Goal: Task Accomplishment & Management: Use online tool/utility

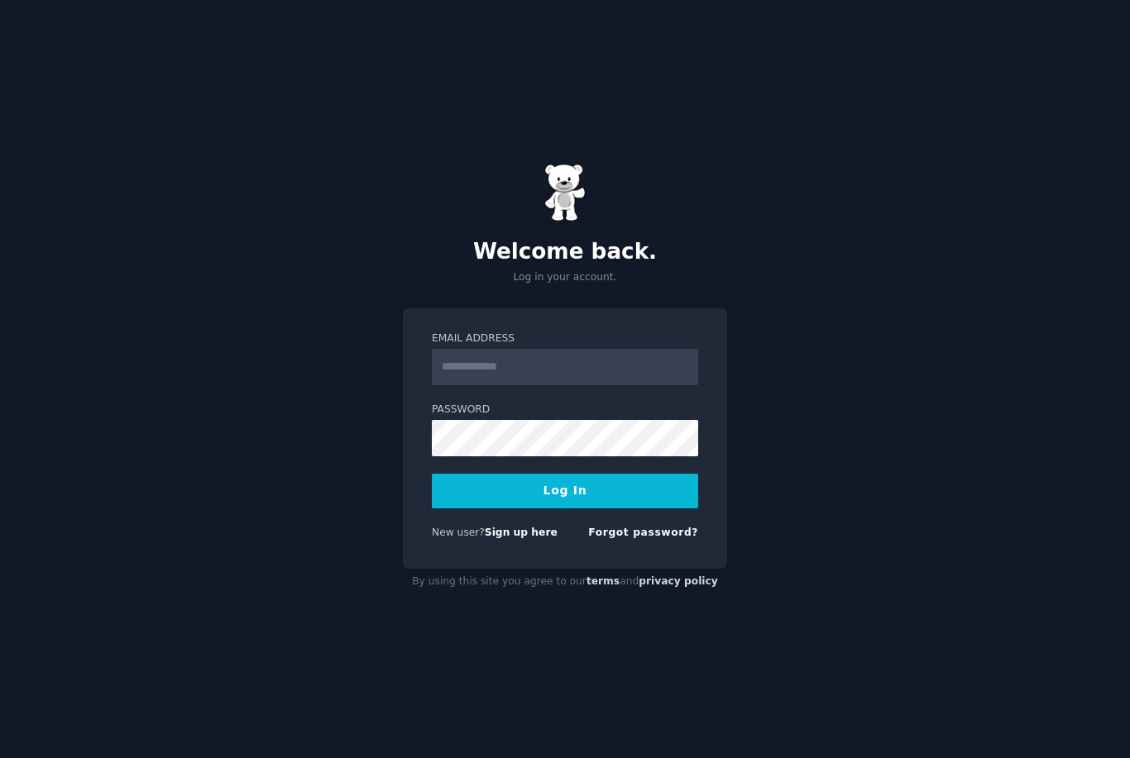
scroll to position [196, 0]
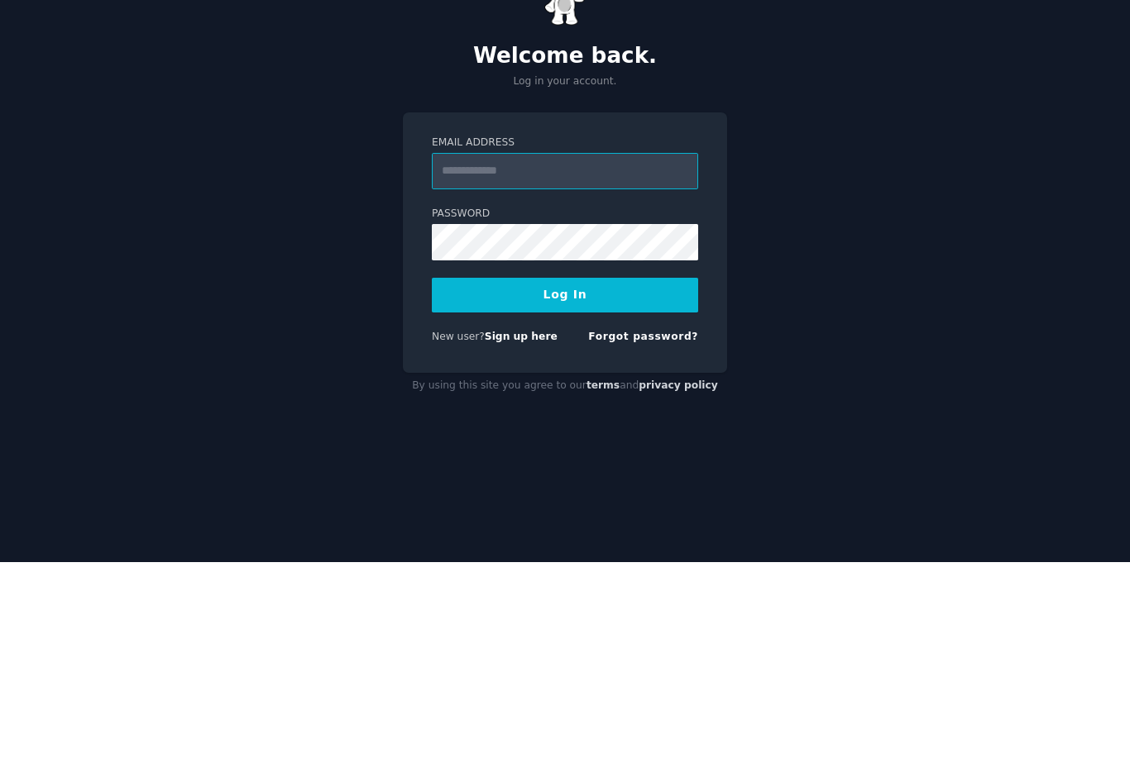
type input "**********"
click at [565, 474] on button "Log In" at bounding box center [565, 491] width 266 height 35
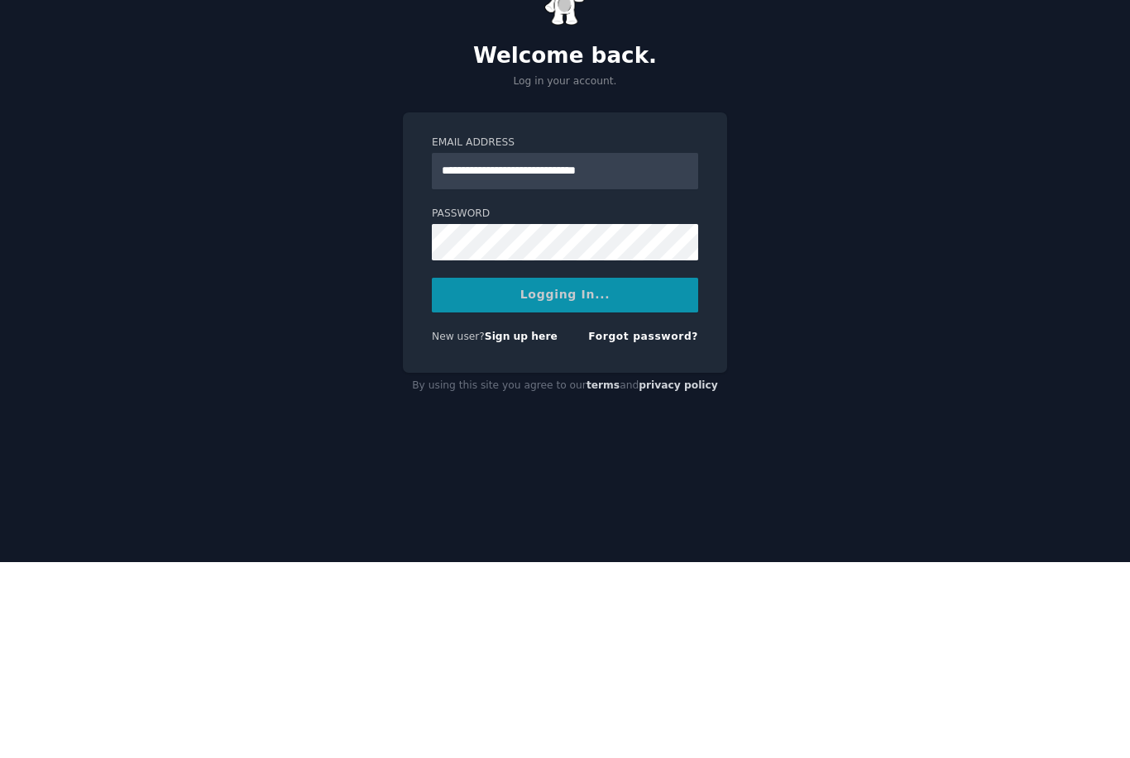
scroll to position [53, 0]
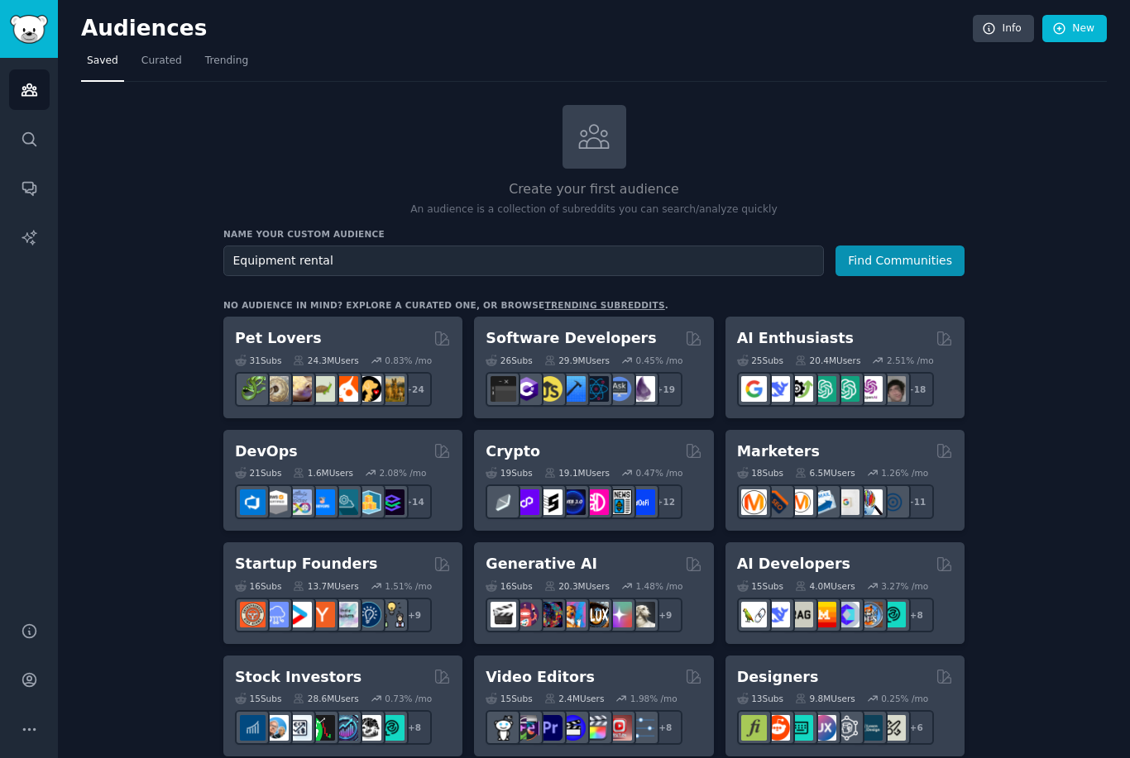
type input "Equipment rental"
click at [902, 260] on button "Find Communities" at bounding box center [899, 261] width 129 height 31
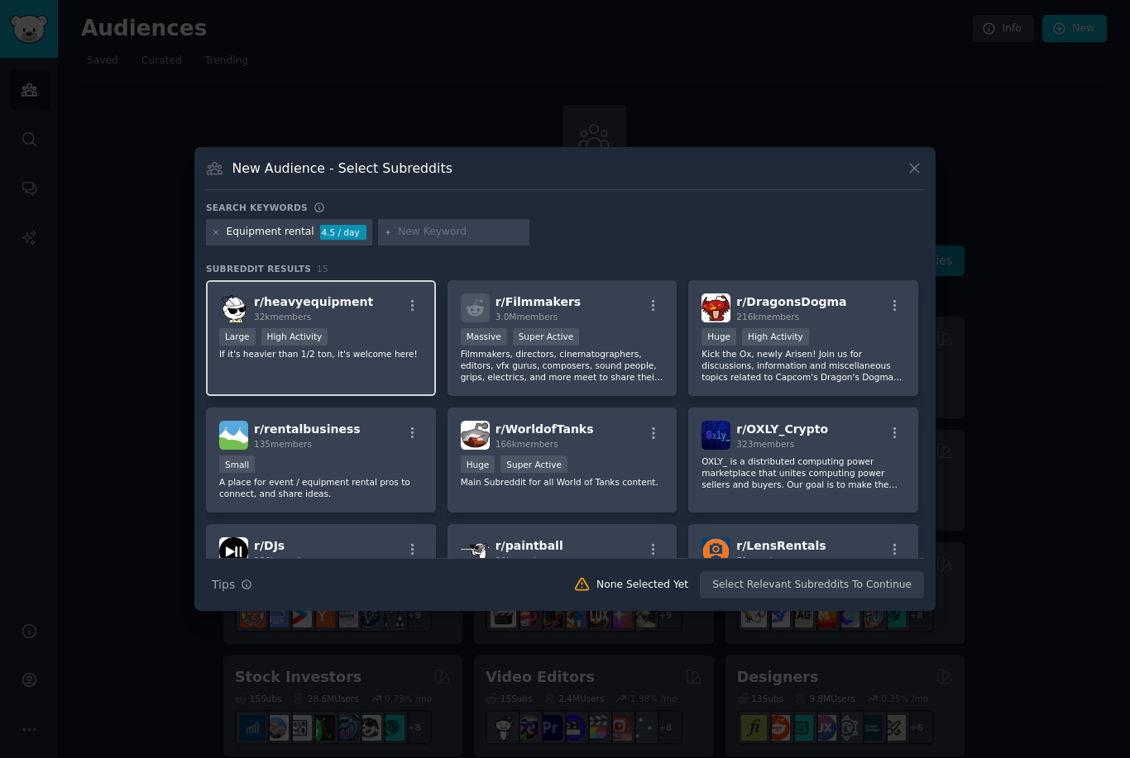
click at [375, 349] on div "Large High Activity" at bounding box center [320, 338] width 203 height 21
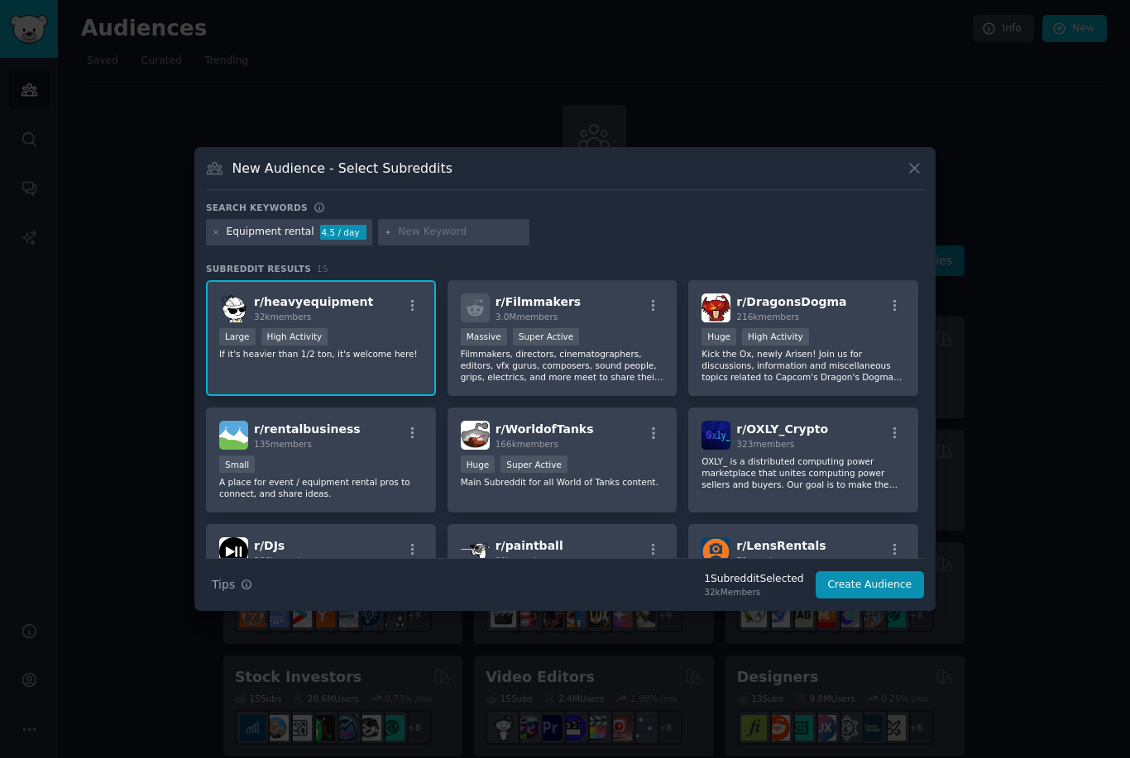
click at [453, 240] on input "text" at bounding box center [461, 232] width 126 height 15
type input "Tool rental"
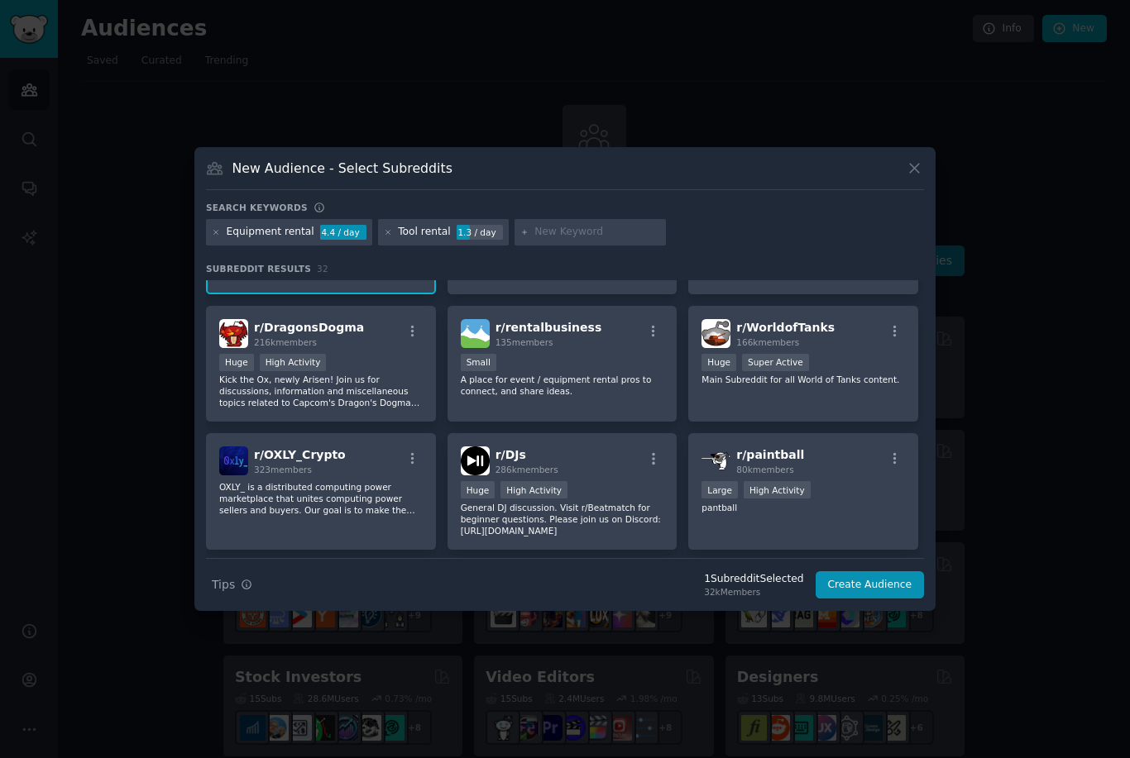
scroll to position [227, 0]
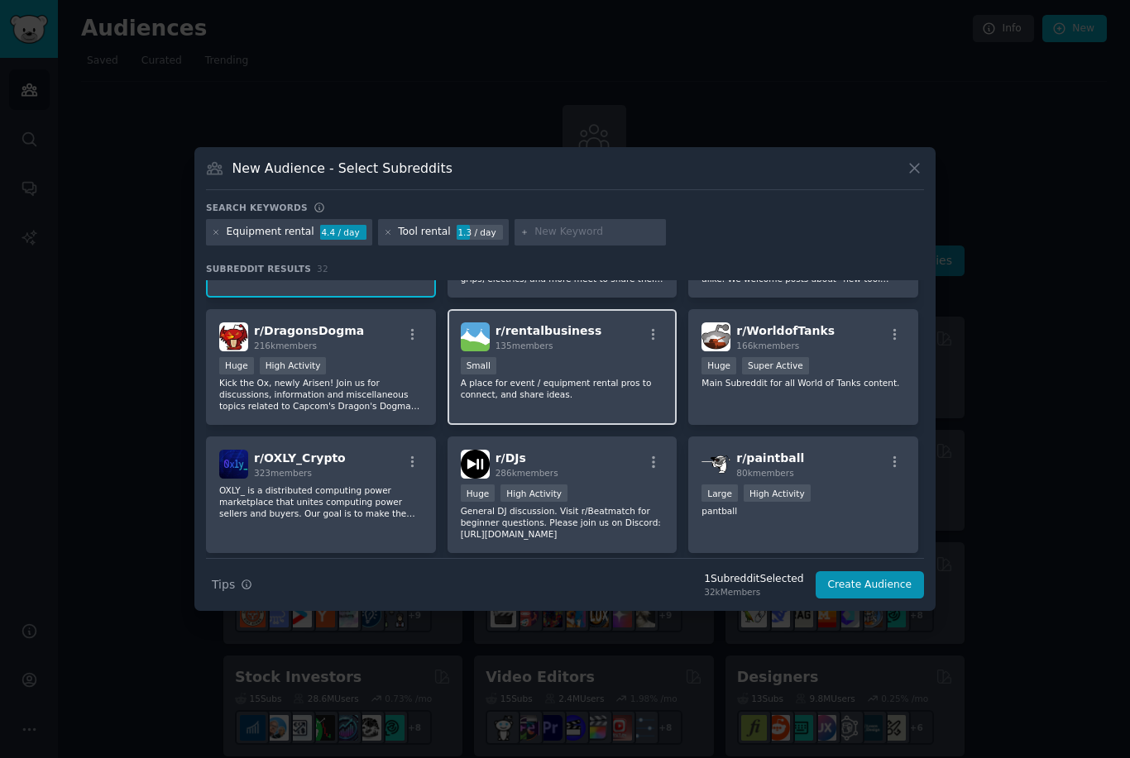
click at [612, 378] on div "Small" at bounding box center [562, 367] width 203 height 21
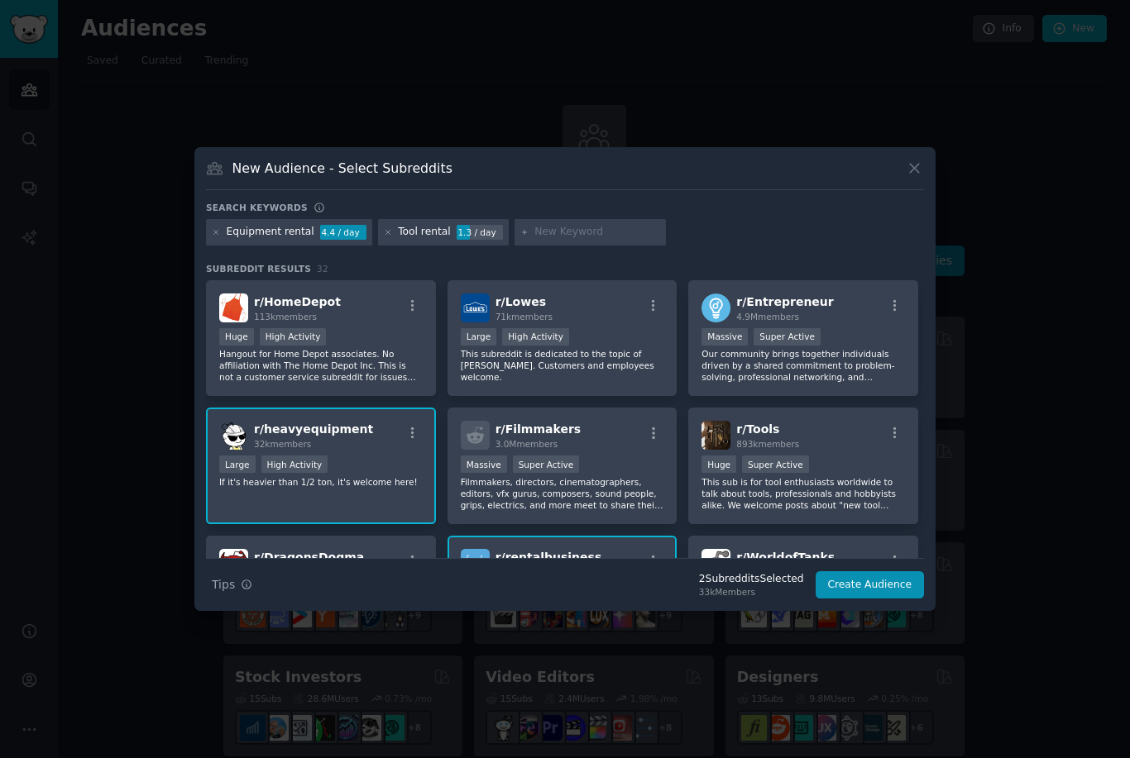
scroll to position [0, 0]
click at [607, 240] on input "text" at bounding box center [597, 232] width 126 height 15
type input "Landscaper"
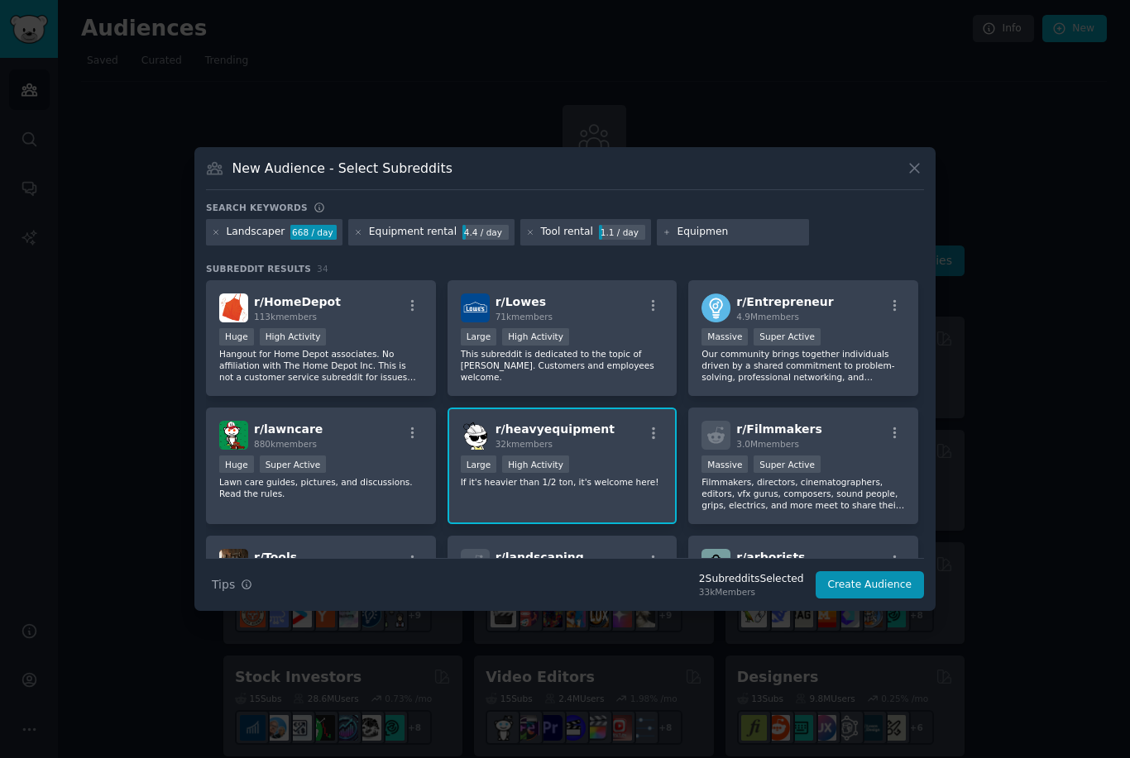
type input "Equipment"
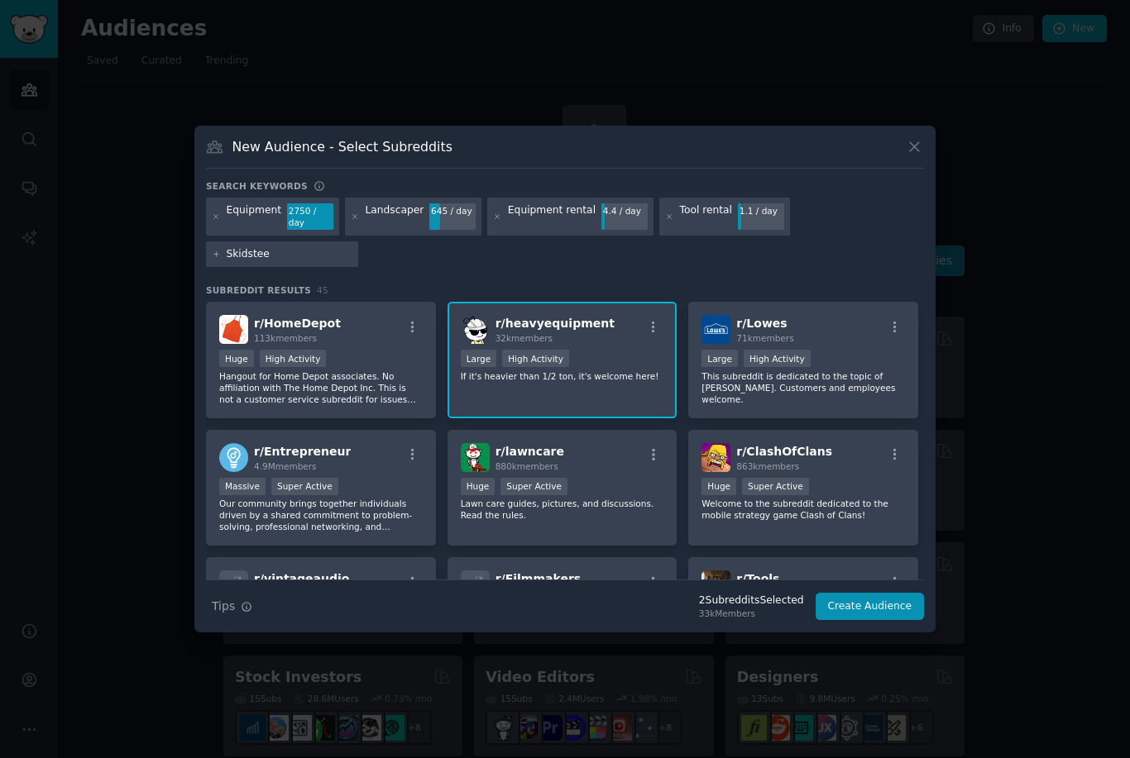
type input "Skidsteer"
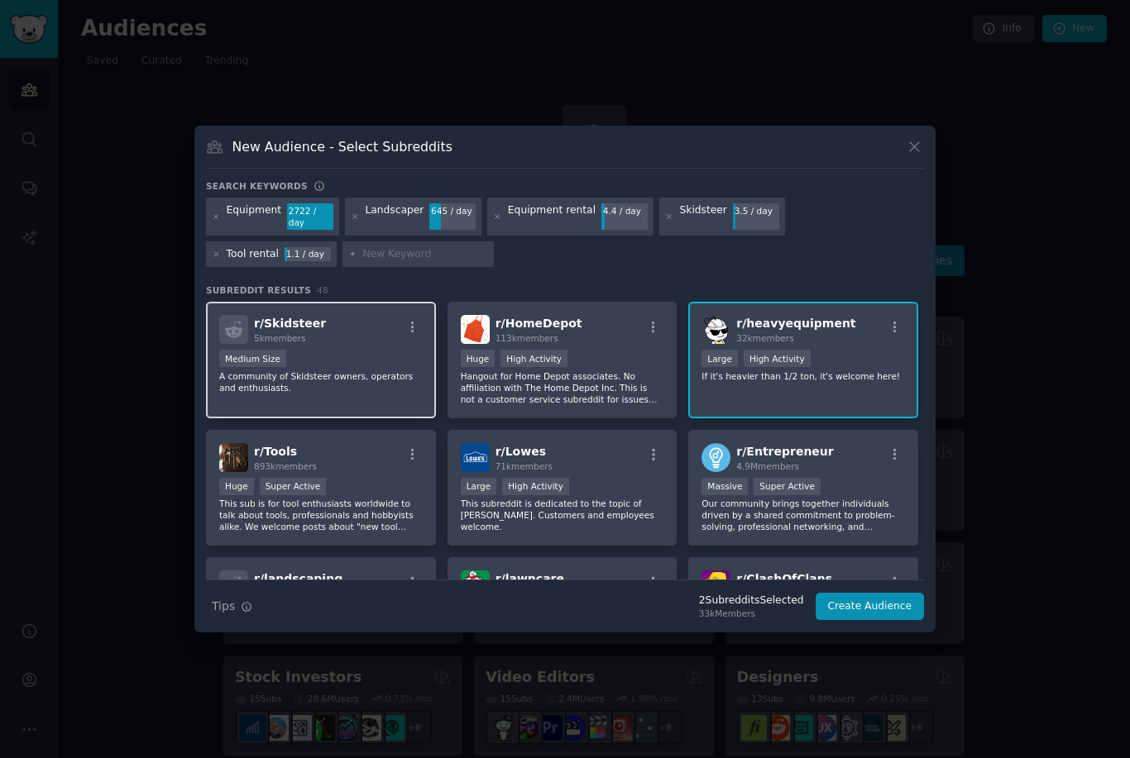
click at [333, 370] on div "Medium Size" at bounding box center [320, 360] width 203 height 21
click at [362, 262] on input "text" at bounding box center [425, 254] width 126 height 15
type input "Contractor"
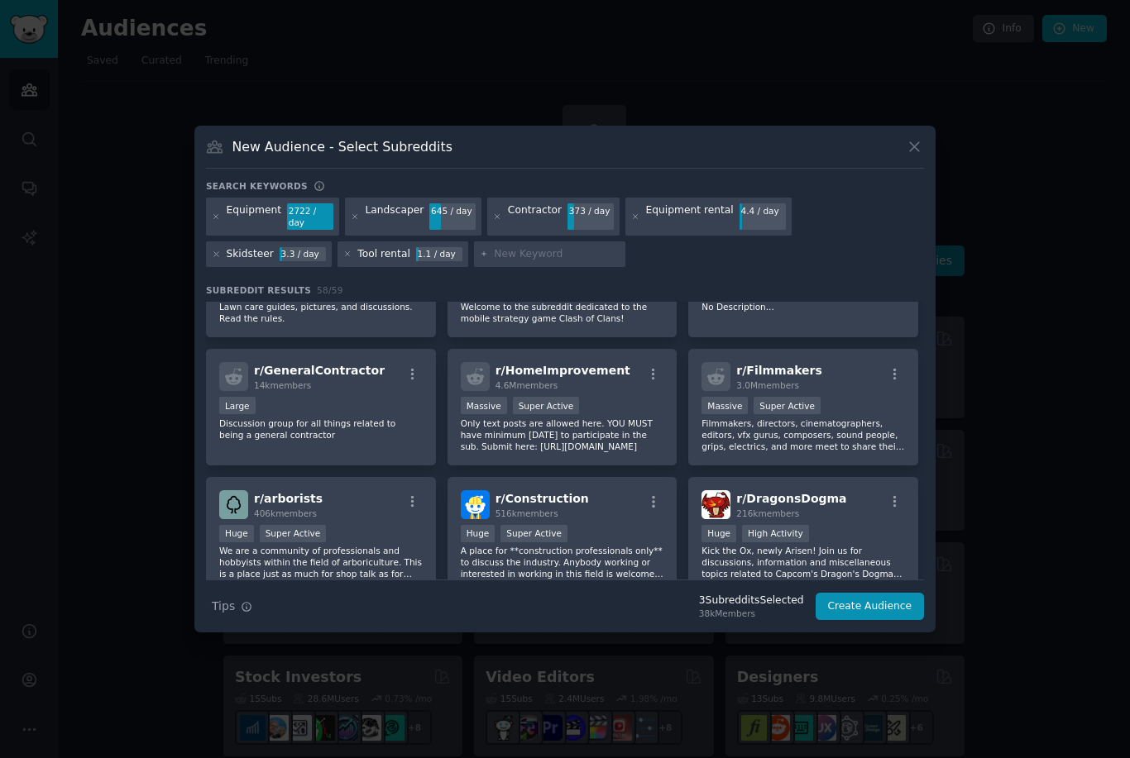
scroll to position [452, 0]
click at [367, 441] on p "Discussion group for all things related to being a general contractor" at bounding box center [320, 429] width 203 height 23
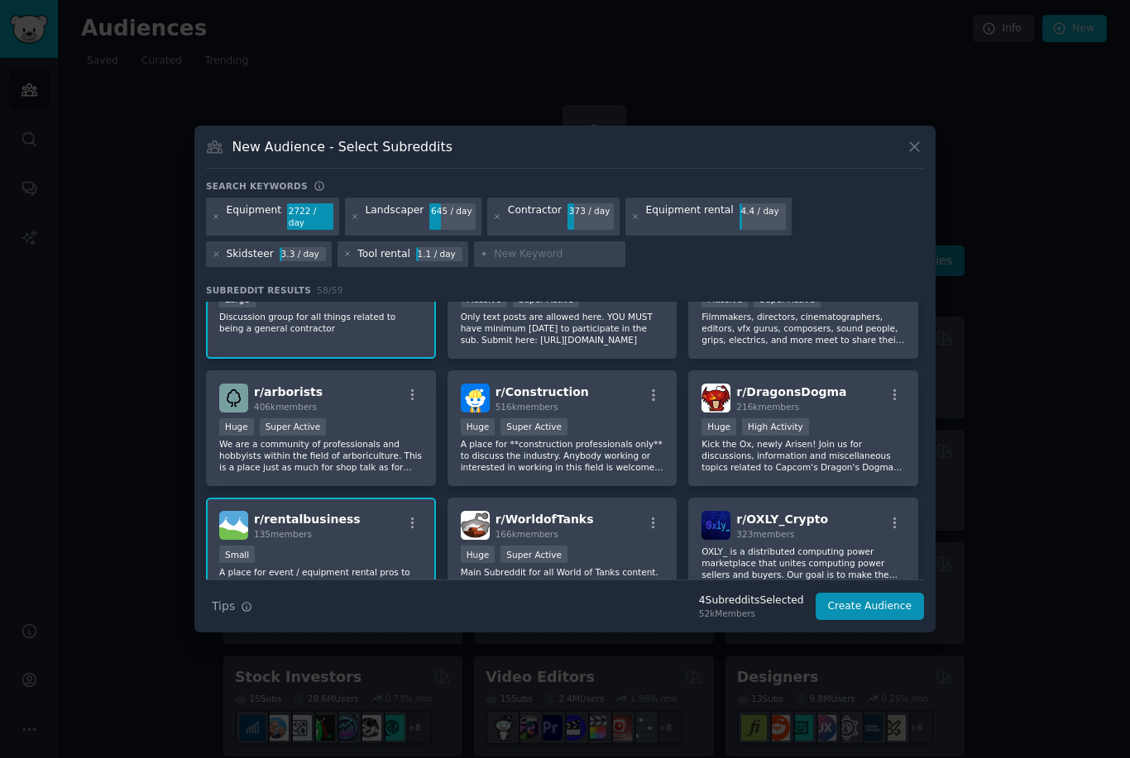
scroll to position [564, 0]
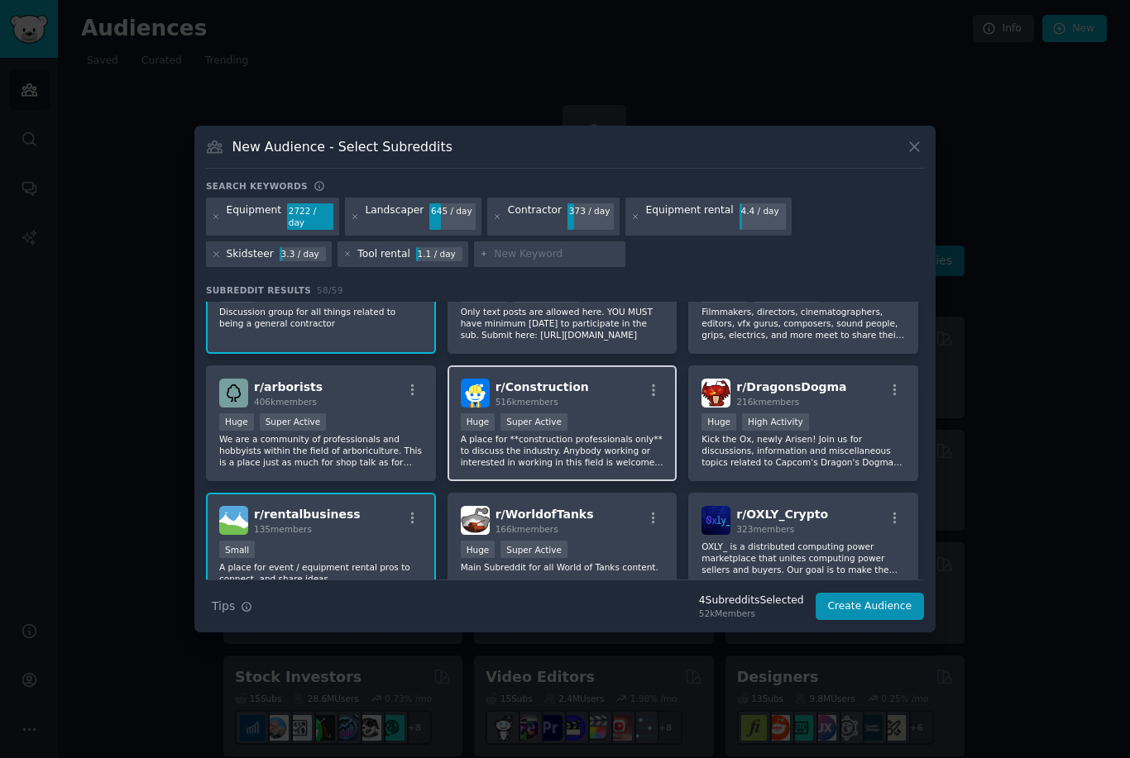
click at [621, 434] on div "Huge Super Active" at bounding box center [562, 423] width 203 height 21
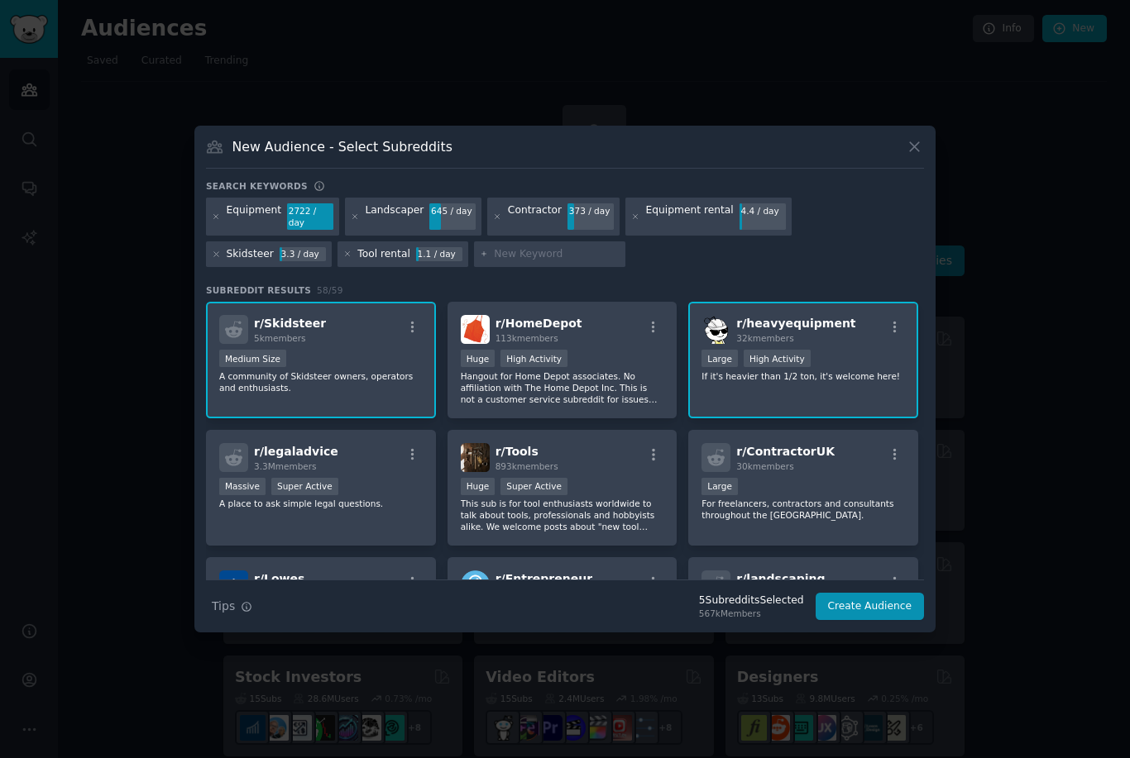
scroll to position [0, 0]
click at [609, 405] on p "Hangout for Home Depot associates. No affiliation with The Home Depot Inc. This…" at bounding box center [562, 387] width 203 height 35
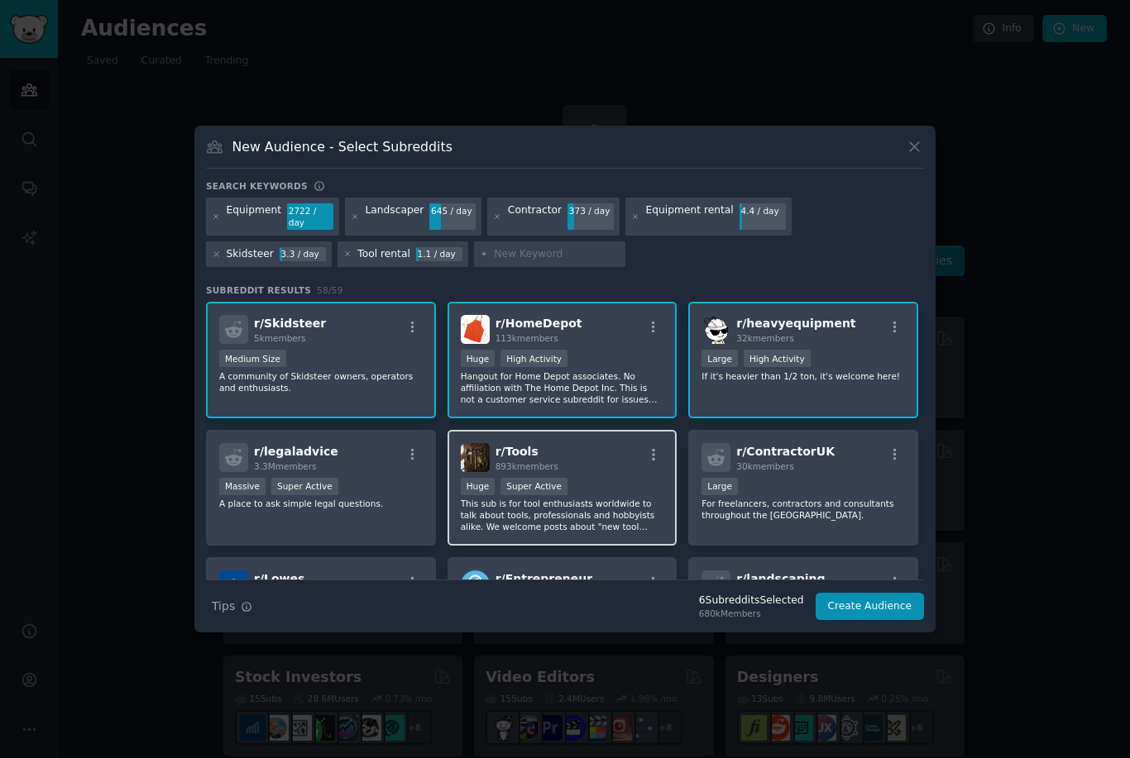
click at [609, 527] on p "This sub is for tool enthusiasts worldwide to talk about tools, professionals a…" at bounding box center [562, 515] width 203 height 35
click at [494, 262] on input "text" at bounding box center [557, 254] width 126 height 15
click at [351, 222] on icon at bounding box center [355, 217] width 9 height 9
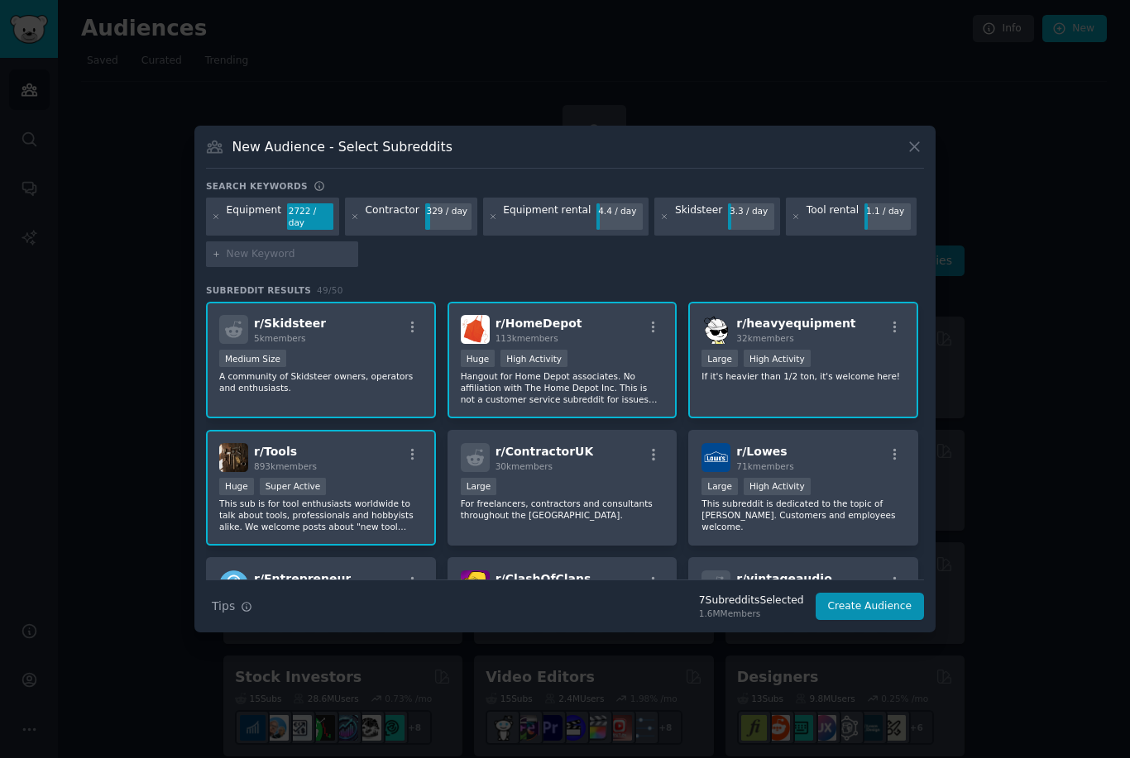
click at [330, 262] on input "text" at bounding box center [290, 254] width 126 height 15
type input "LANDSCAPER"
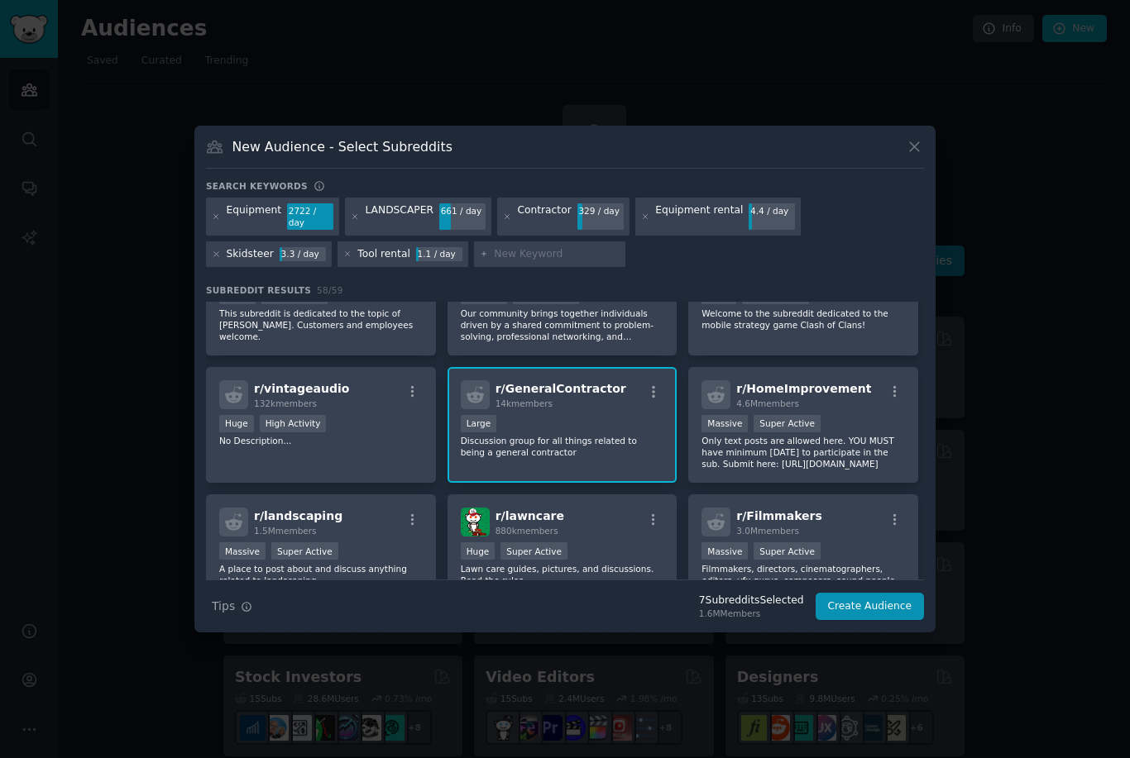
scroll to position [321, 0]
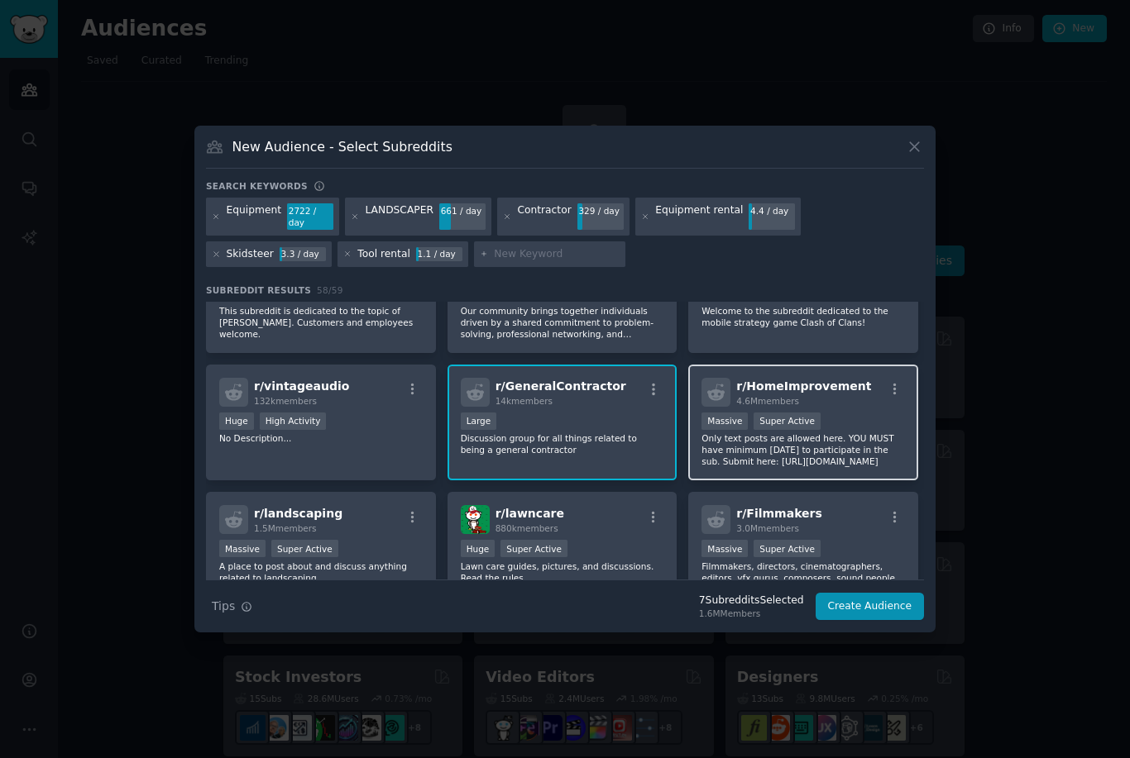
click at [859, 433] on div "Massive Super Active" at bounding box center [802, 423] width 203 height 21
click at [494, 262] on input "text" at bounding box center [557, 254] width 126 height 15
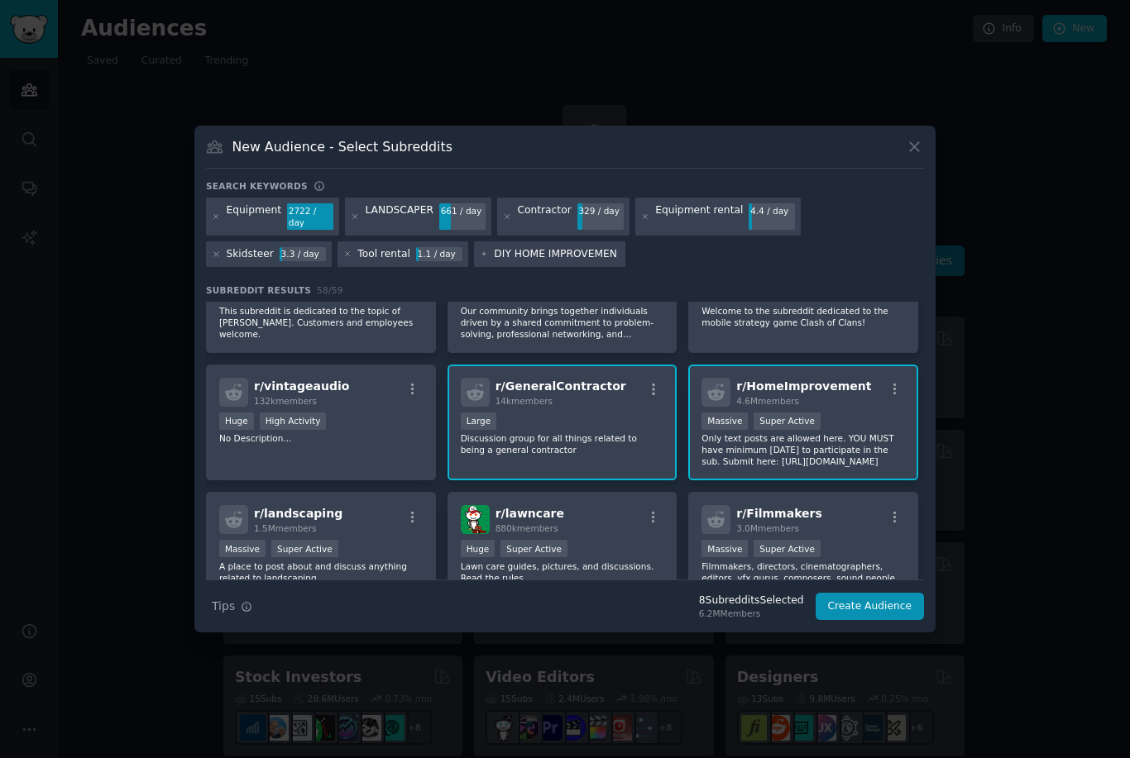
type input "DIY HOME IMPROVEMENT"
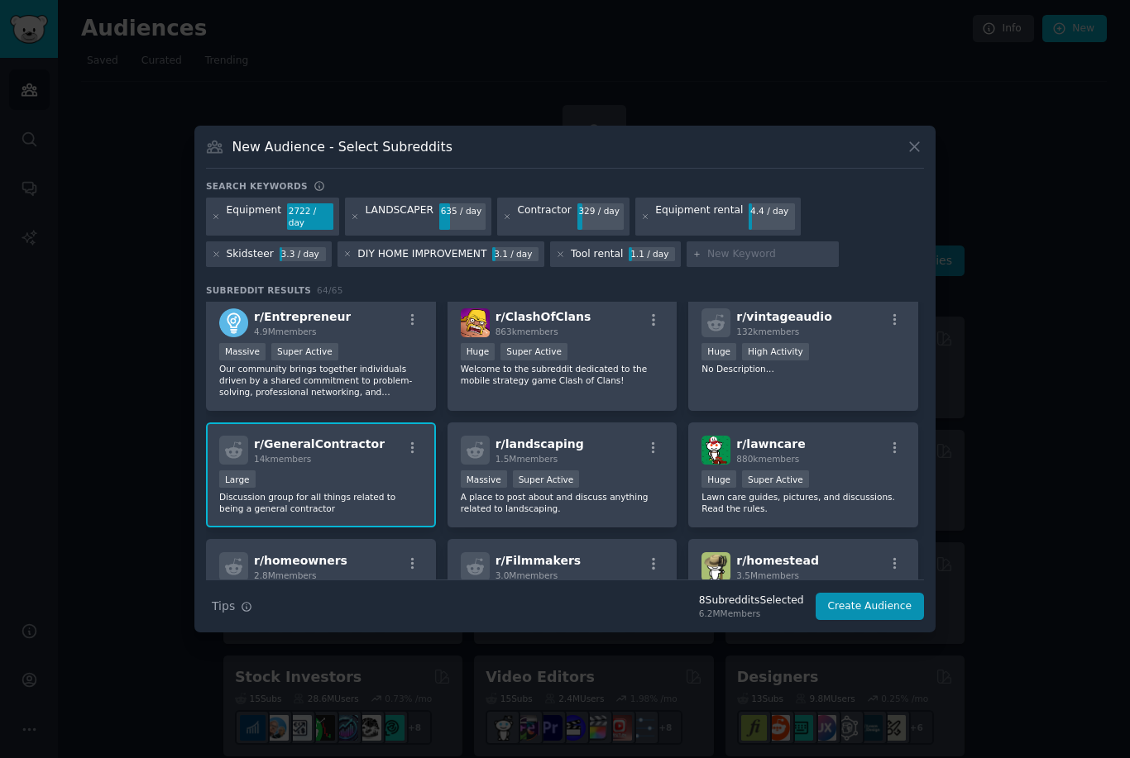
scroll to position [372, 0]
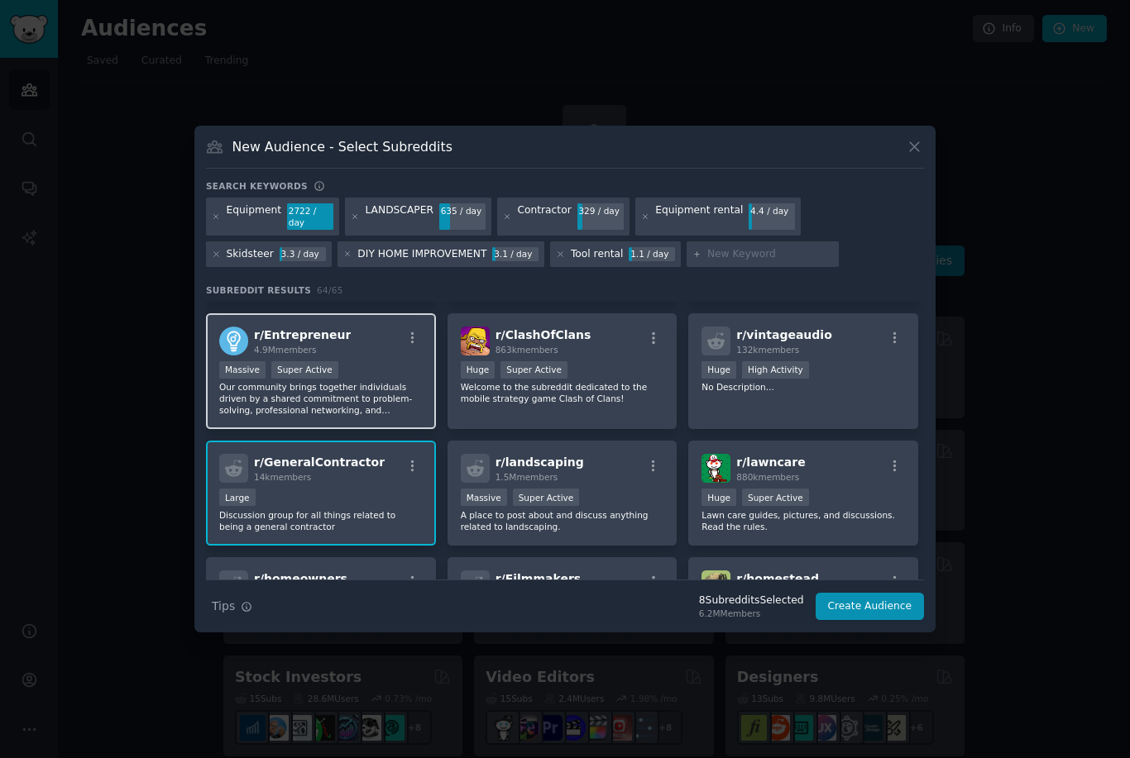
click at [295, 356] on div "4.9M members" at bounding box center [302, 350] width 97 height 12
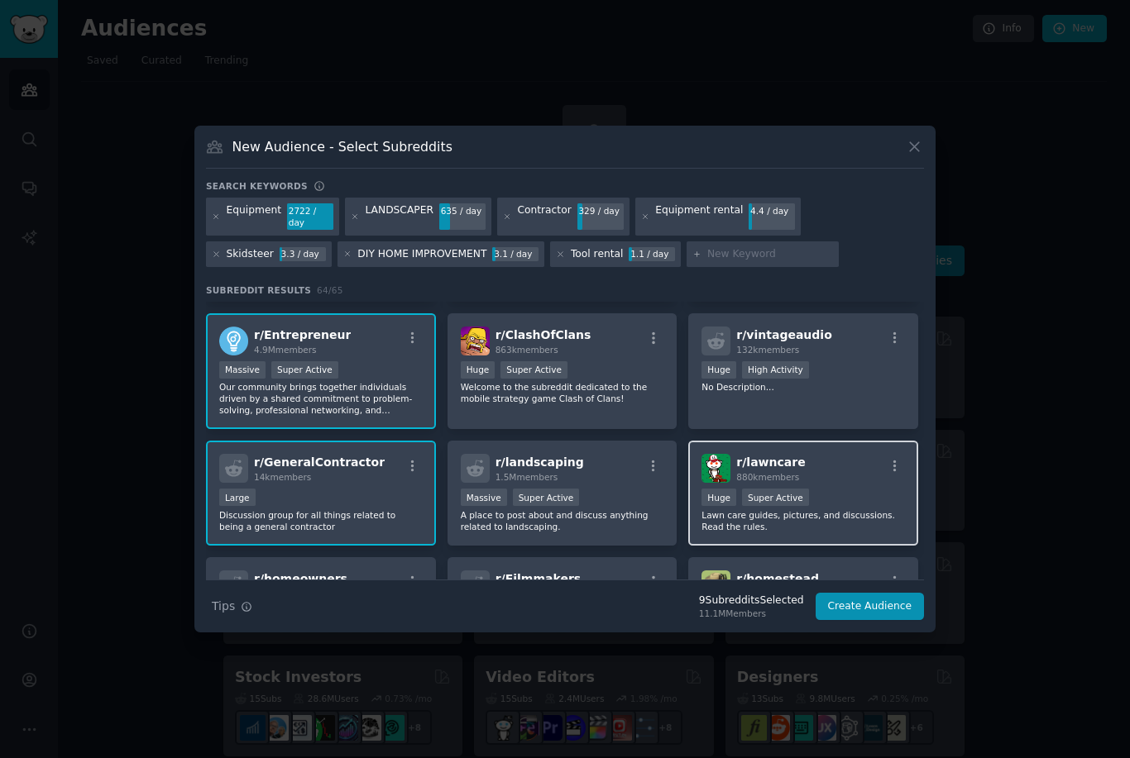
click at [841, 511] on div "r/ lawncare 880k members Huge Super Active Lawn care guides, pictures, and disc…" at bounding box center [803, 493] width 230 height 105
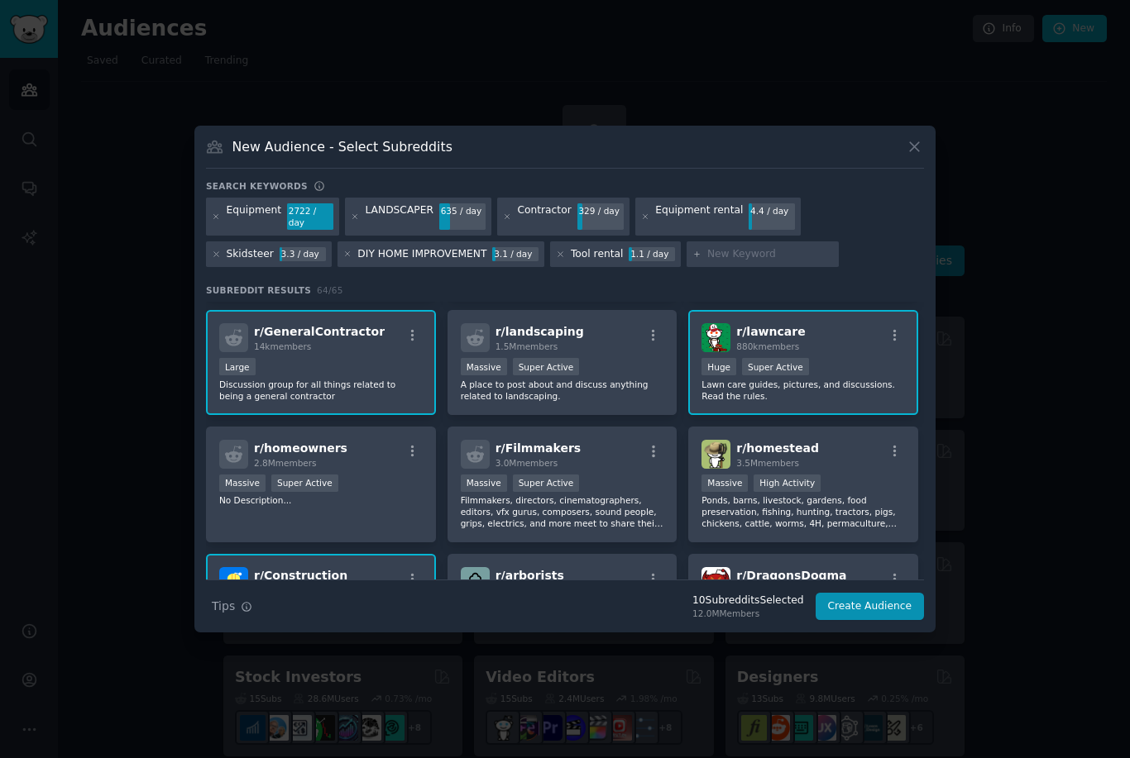
scroll to position [500, 0]
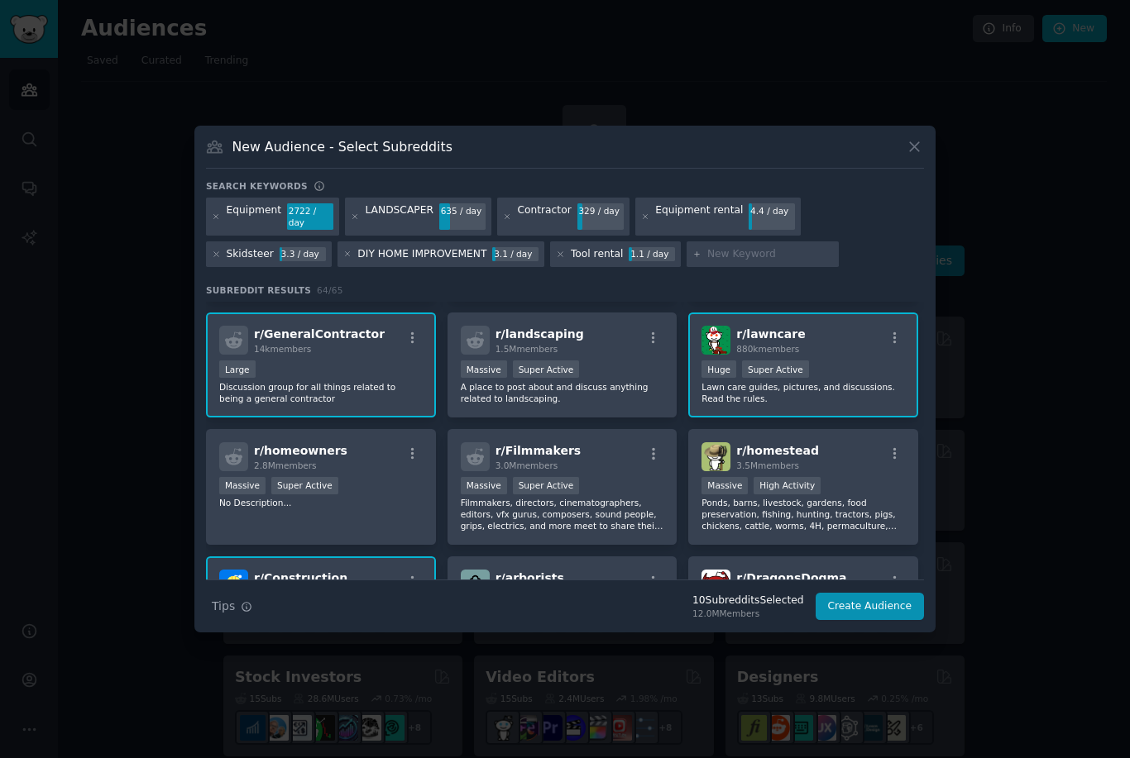
click at [842, 381] on div "Huge Super Active" at bounding box center [802, 371] width 203 height 21
click at [832, 404] on p "Lawn care guides, pictures, and discussions. Read the rules." at bounding box center [802, 392] width 203 height 23
click at [833, 381] on div "Huge Super Active" at bounding box center [802, 371] width 203 height 21
click at [835, 381] on div "Huge Super Active" at bounding box center [802, 371] width 203 height 21
click at [841, 386] on div "r/ lawncare 880k members Huge Super Active Lawn care guides, pictures, and disc…" at bounding box center [803, 365] width 230 height 105
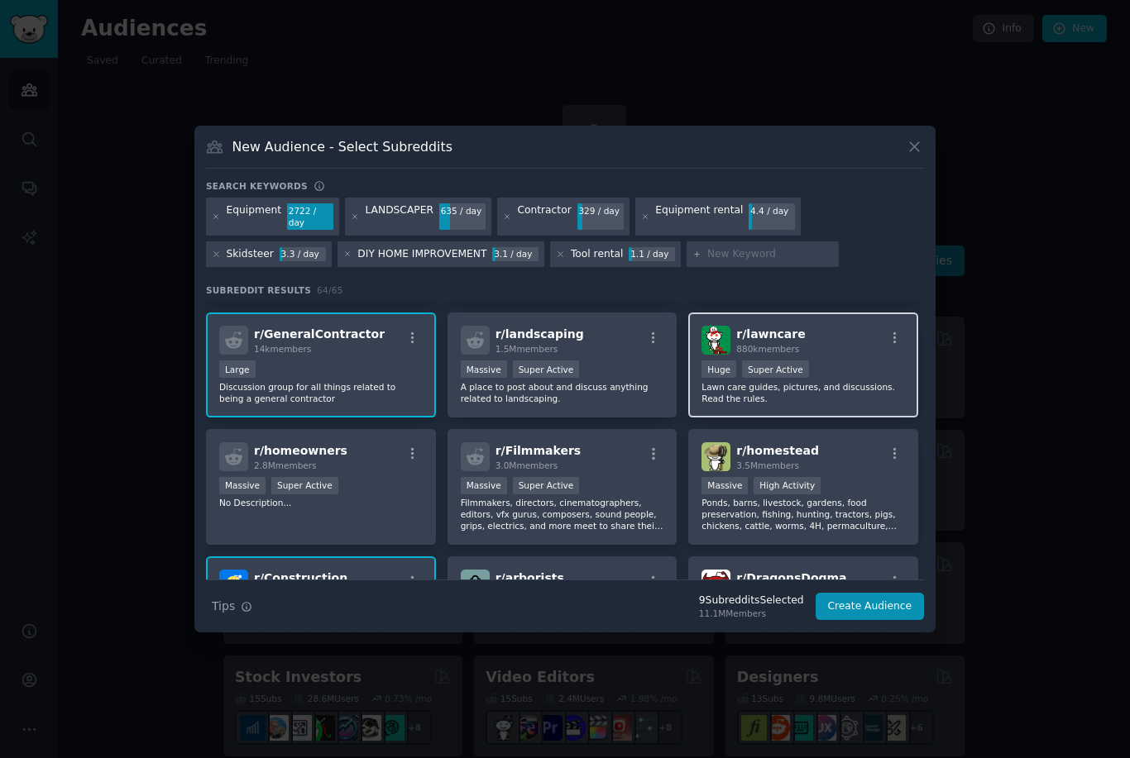
click at [850, 385] on div "r/ lawncare 880k members Huge Super Active Lawn care guides, pictures, and disc…" at bounding box center [803, 365] width 230 height 105
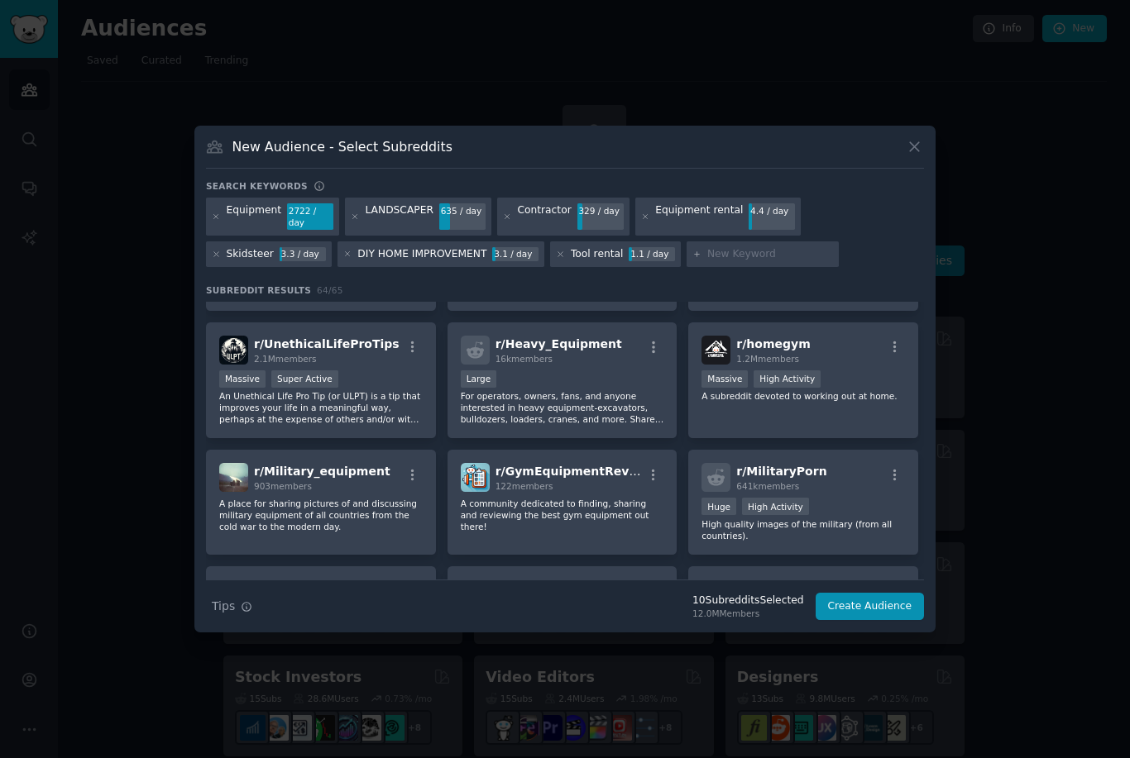
scroll to position [1365, 0]
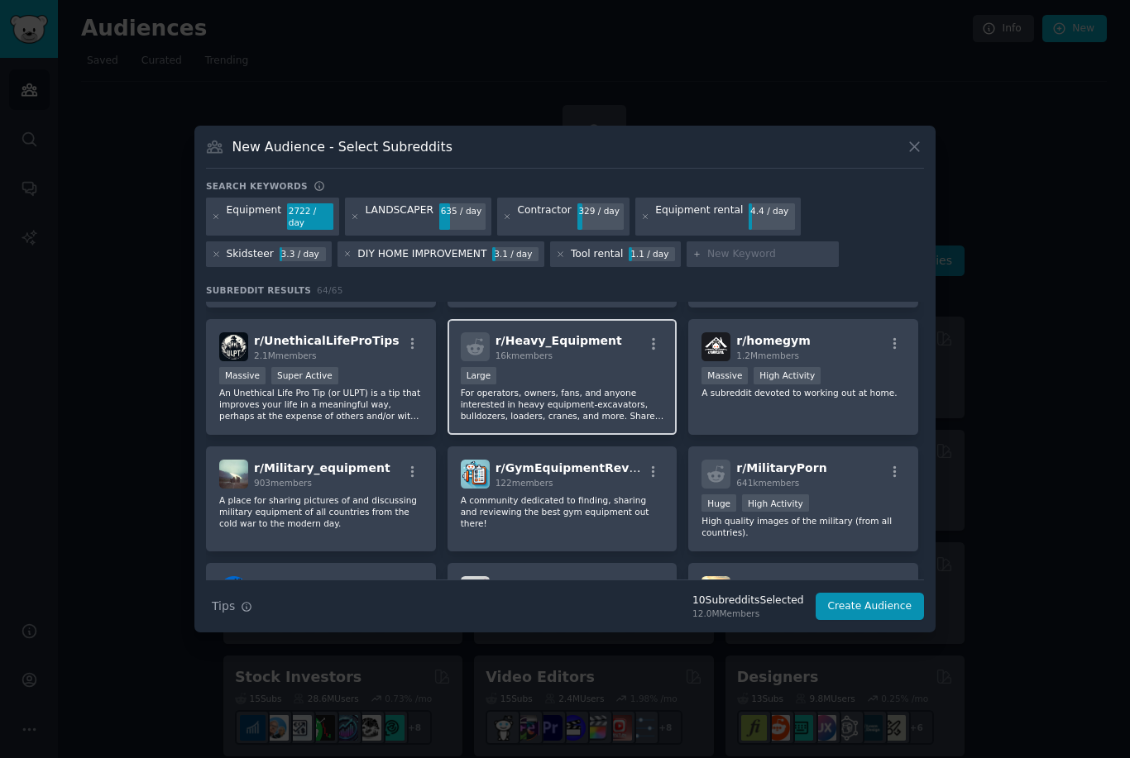
click at [598, 421] on p "For operators, owners, fans, and anyone interested in heavy equipment-excavator…" at bounding box center [562, 404] width 203 height 35
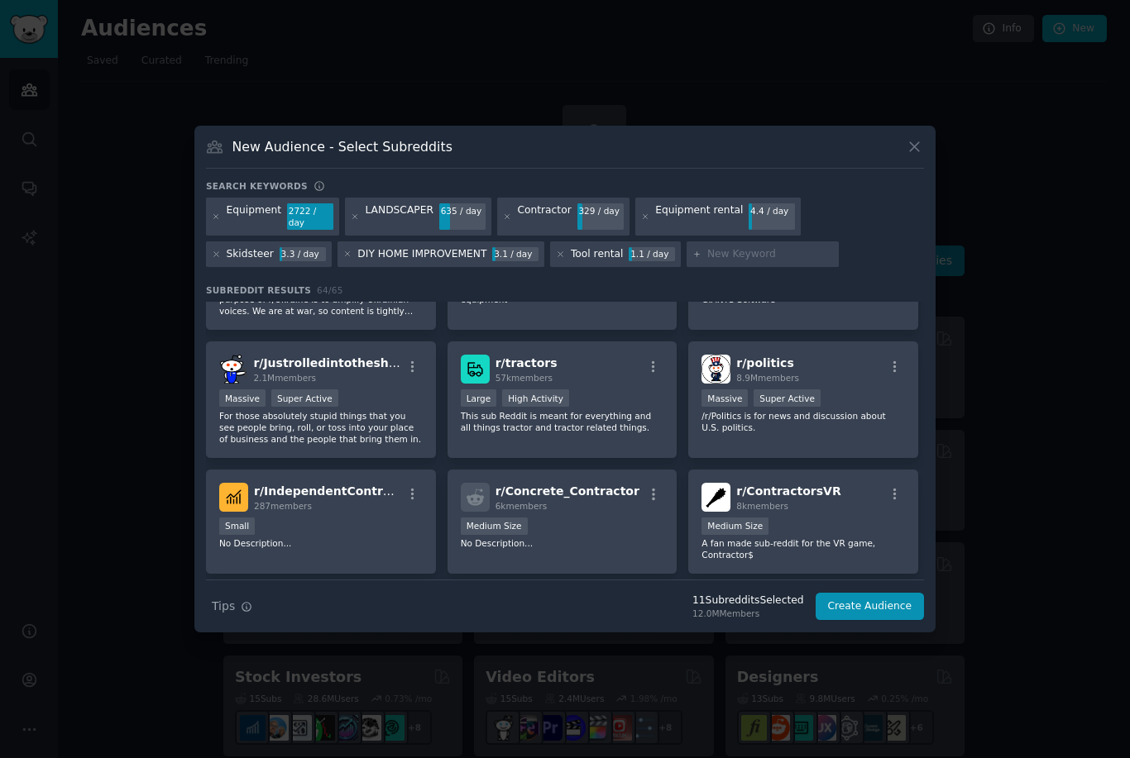
scroll to position [1741, 0]
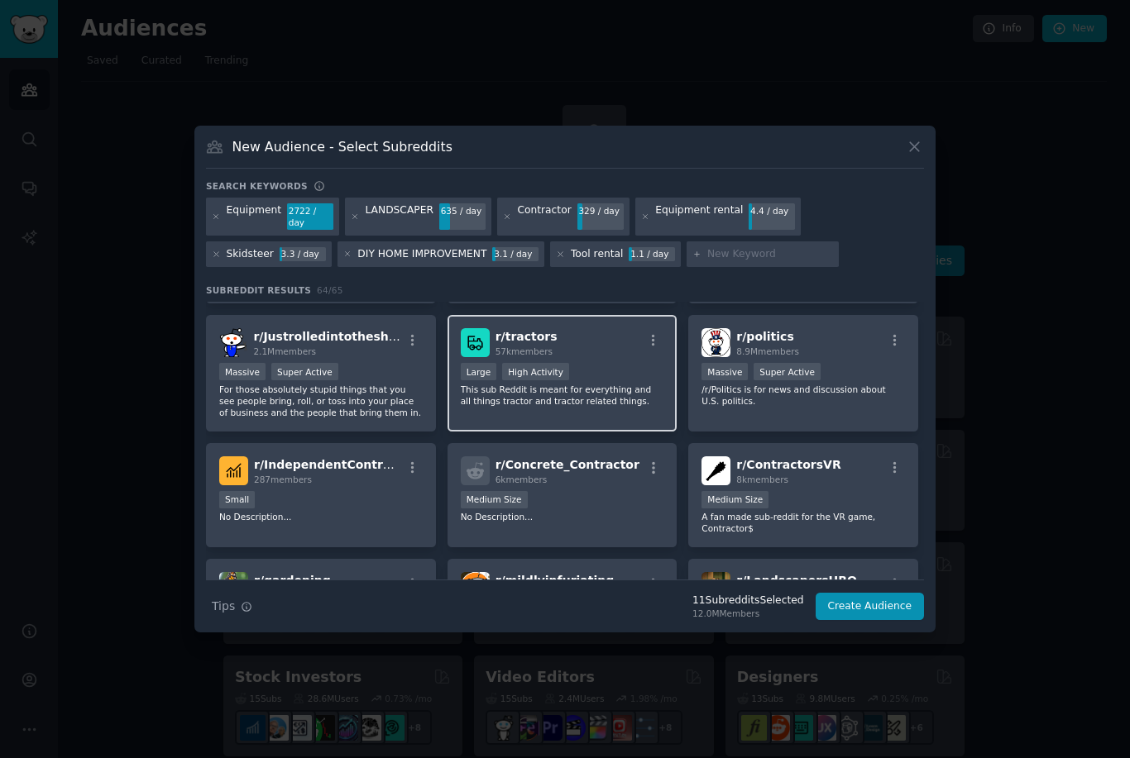
click at [613, 407] on p "This sub Reddit is meant for everything and all things tractor and tractor rela…" at bounding box center [562, 395] width 203 height 23
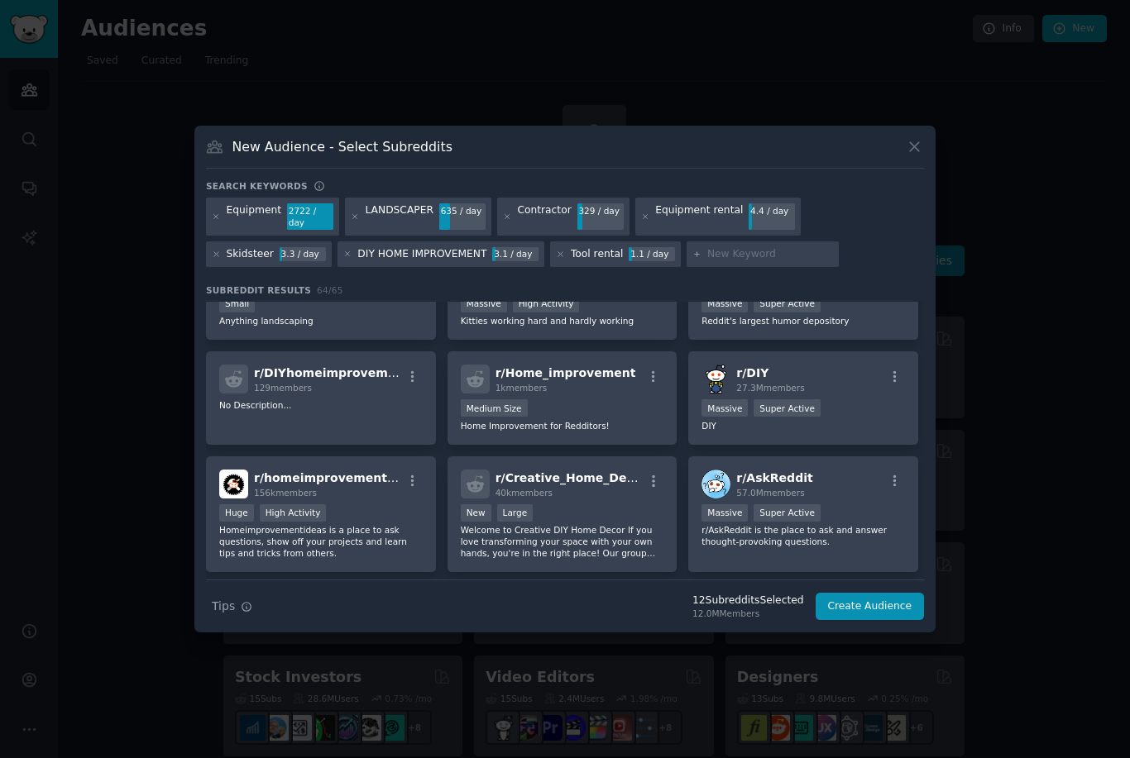
scroll to position [2181, 0]
click at [618, 419] on div "Medium Size" at bounding box center [562, 409] width 203 height 21
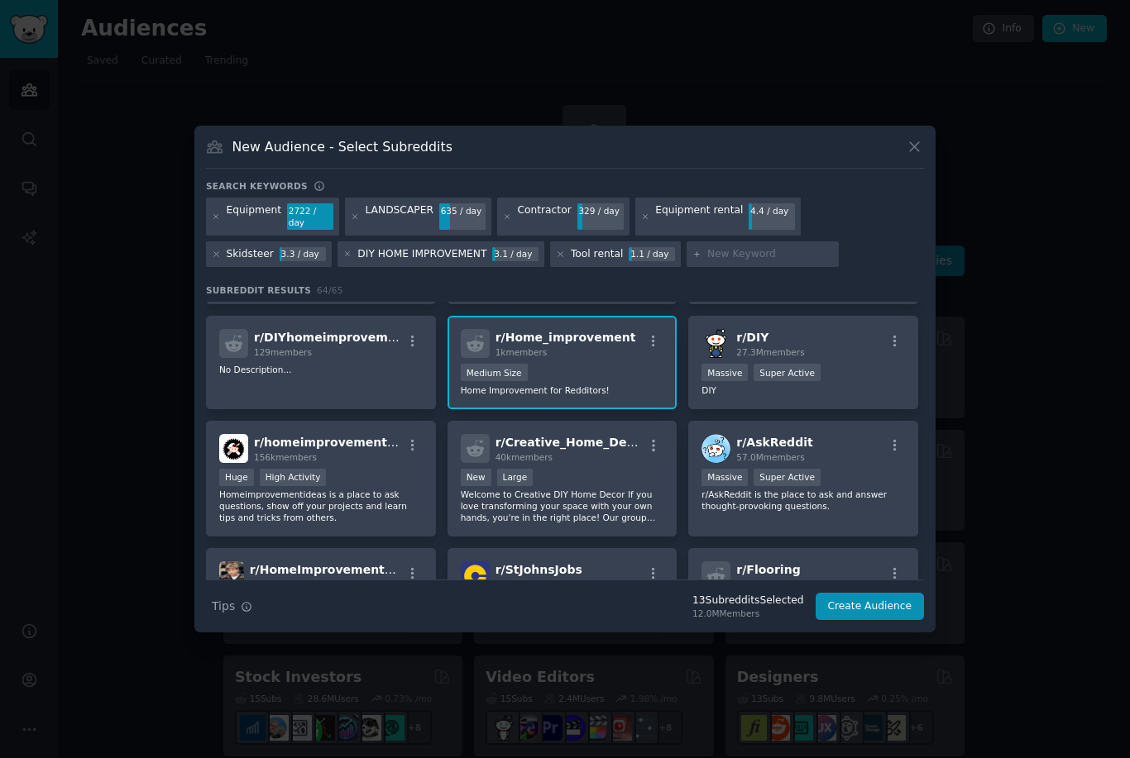
scroll to position [2217, 0]
click at [358, 357] on div "129 members" at bounding box center [328, 352] width 148 height 12
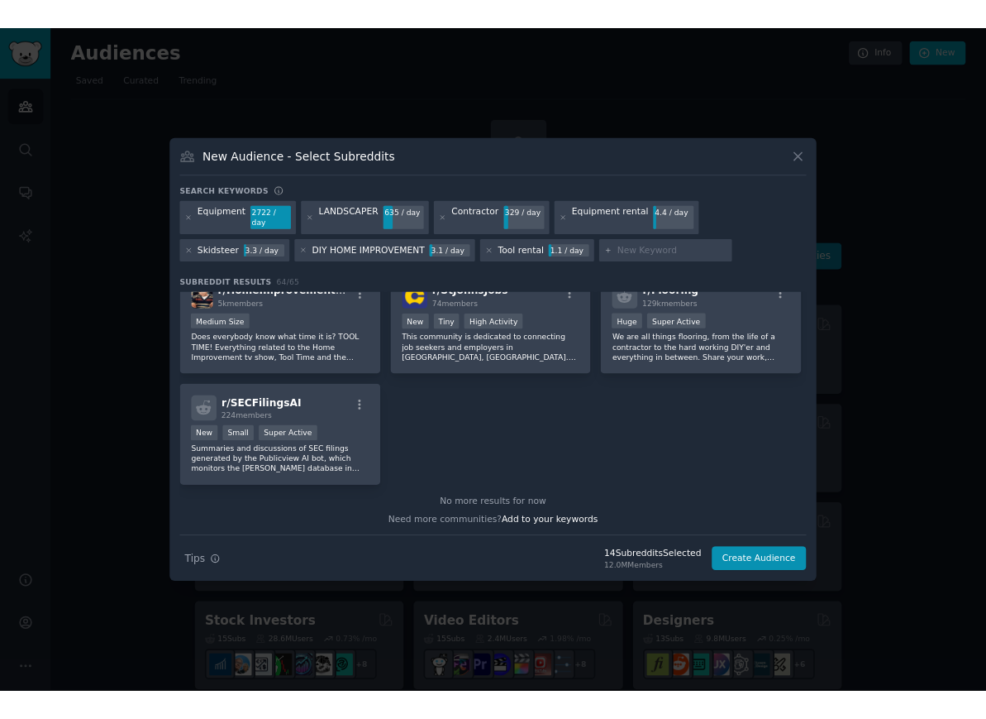
scroll to position [2486, 0]
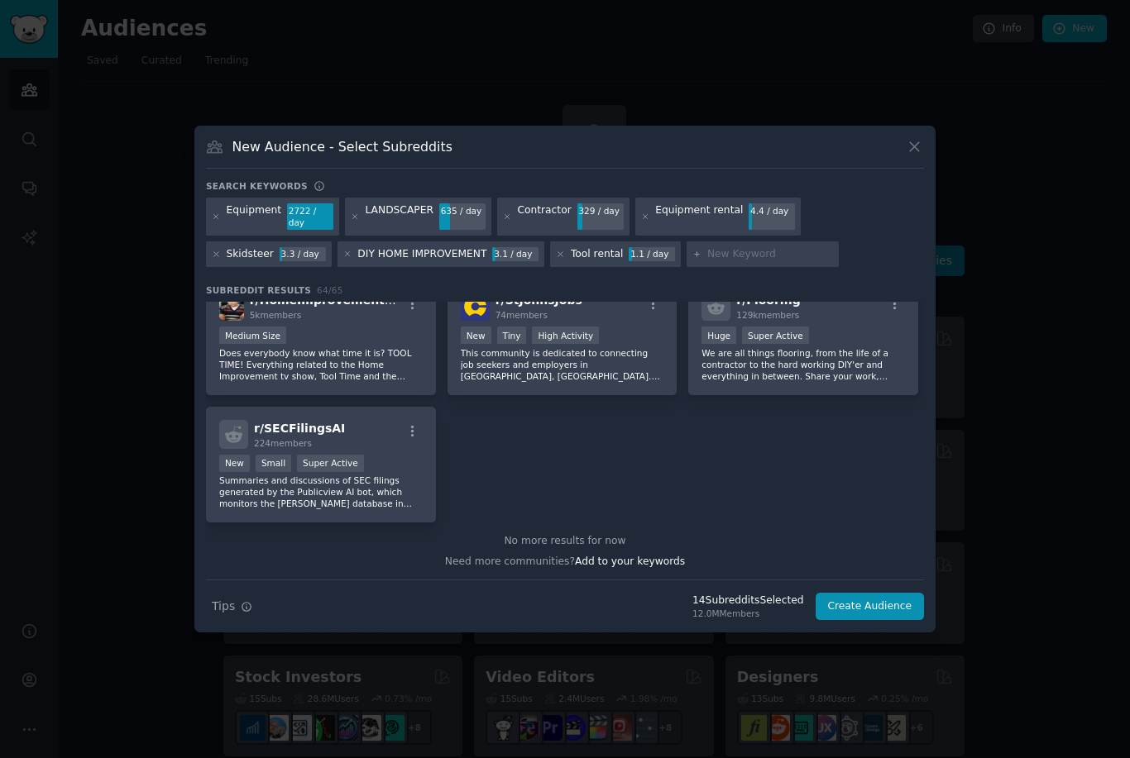
click at [707, 262] on input "text" at bounding box center [770, 254] width 126 height 15
click at [628, 753] on div at bounding box center [565, 379] width 1130 height 758
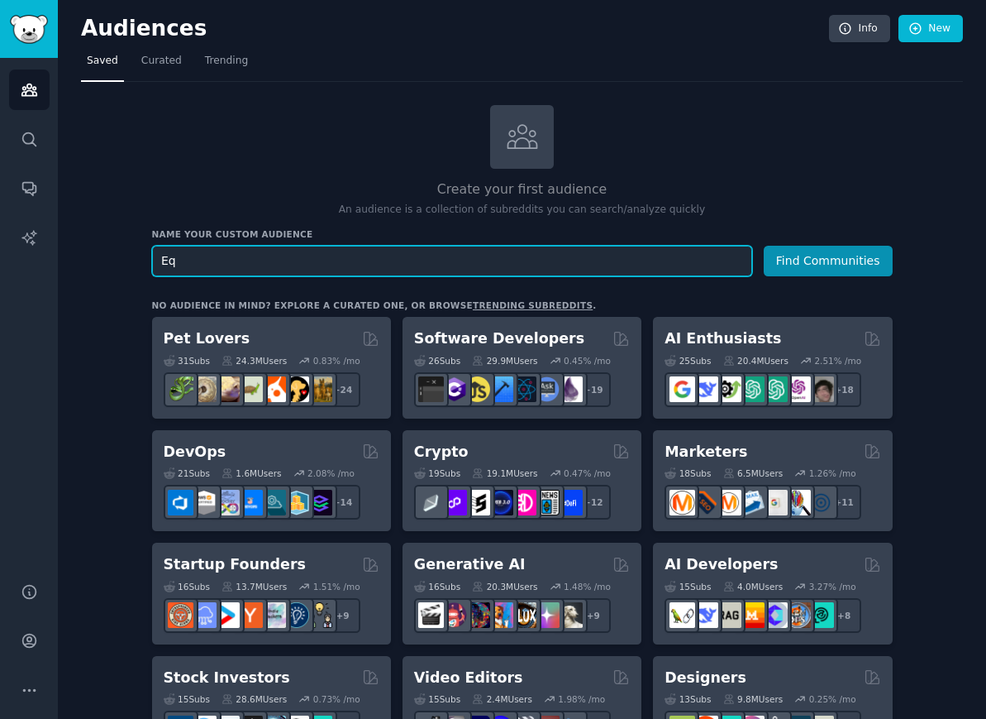
type input "E"
type input "Construction contractor"
click at [831, 260] on button "Find Communities" at bounding box center [828, 261] width 129 height 31
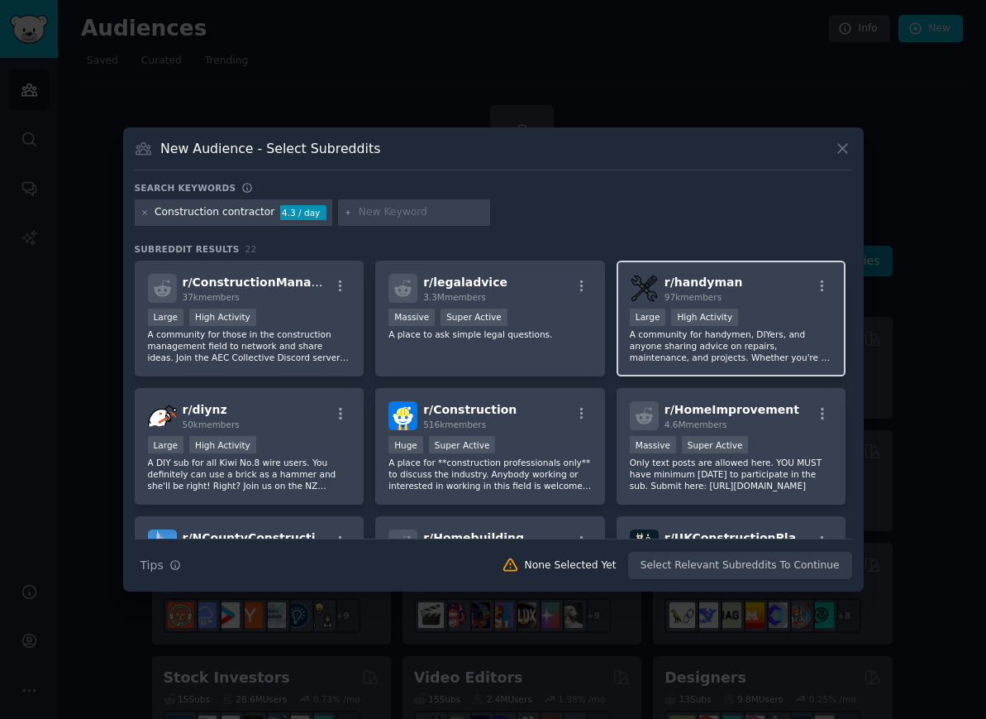
click at [759, 303] on div "r/ handyman 97k members" at bounding box center [731, 288] width 203 height 29
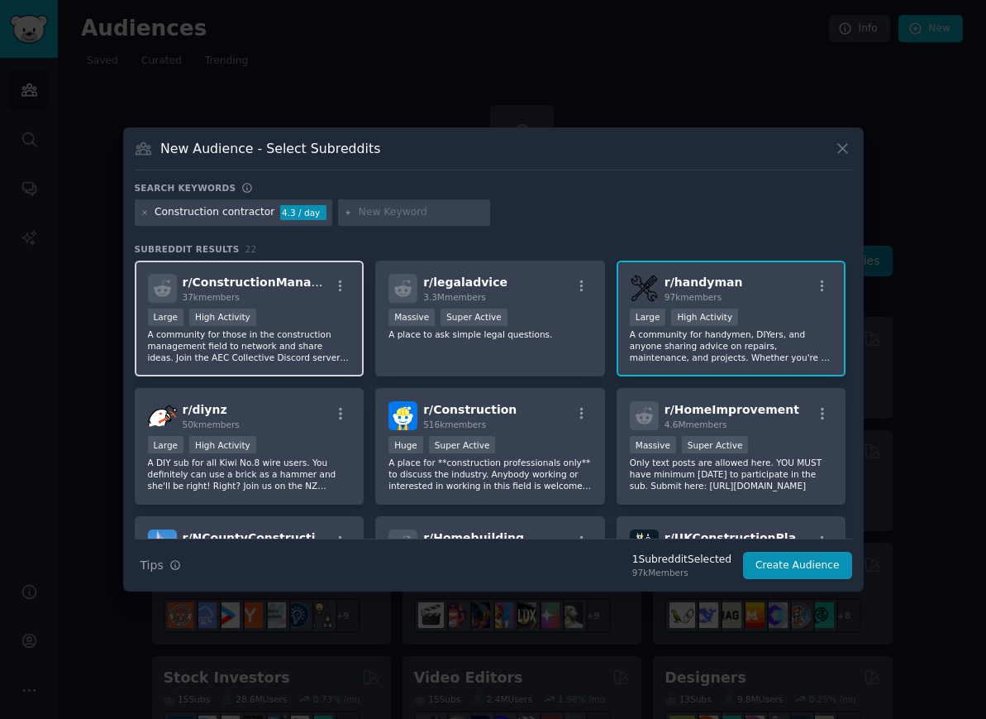
click at [299, 329] on div "Large High Activity" at bounding box center [249, 318] width 203 height 21
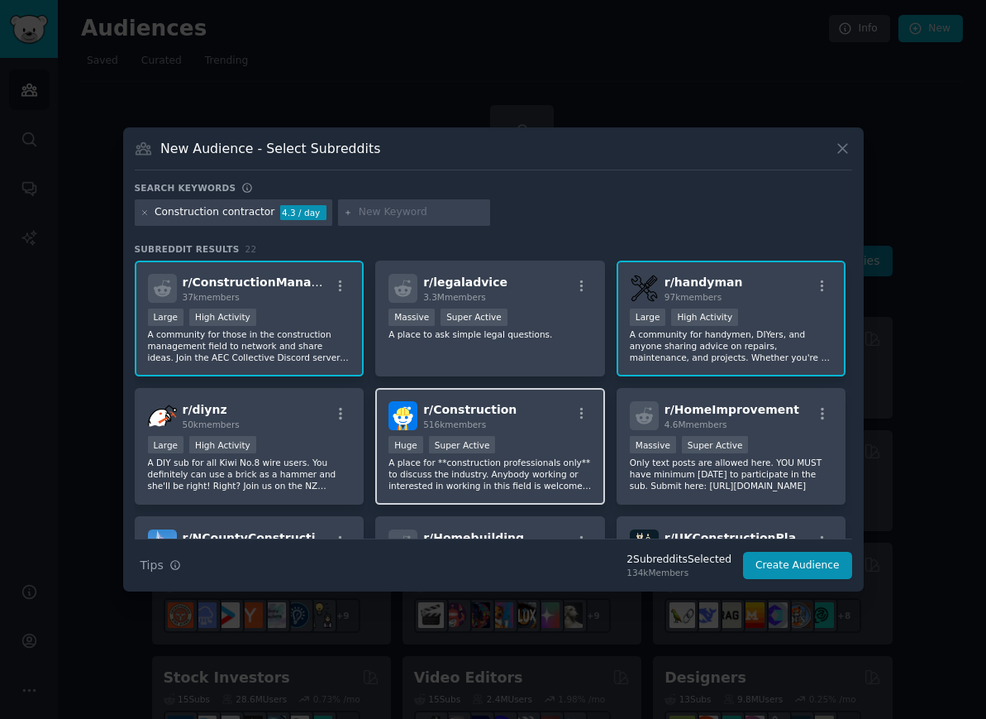
click at [552, 457] on div "r/ Construction 516k members Huge Super Active A place for **construction profe…" at bounding box center [490, 446] width 230 height 117
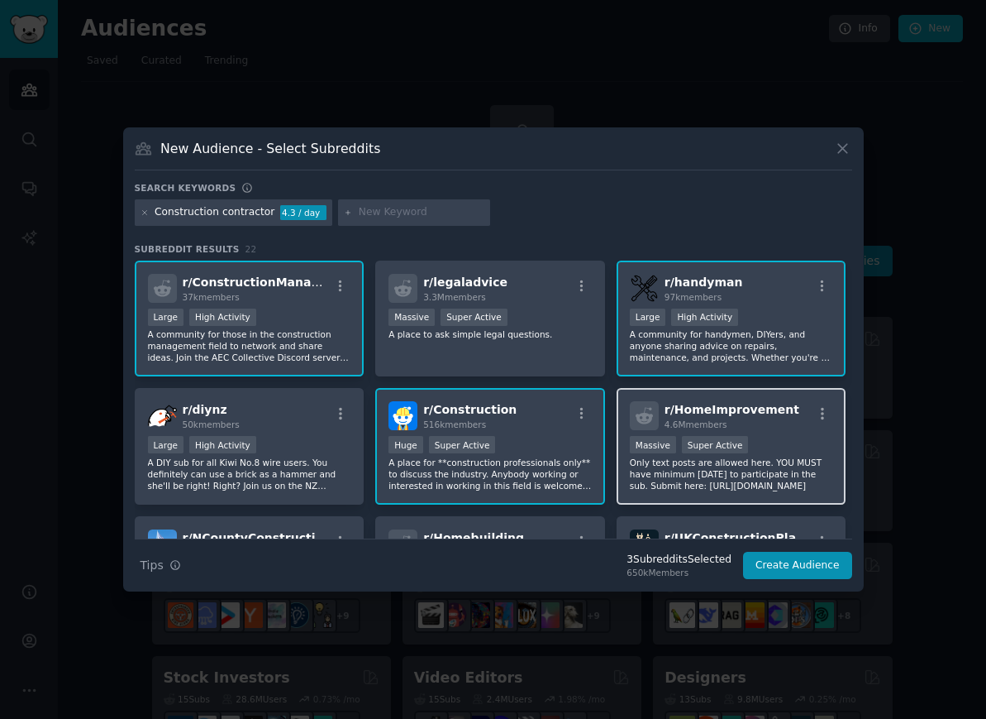
click at [795, 459] on div "r/ HomeImprovement 4.6M members Massive Super Active Only text posts are allowe…" at bounding box center [732, 446] width 230 height 117
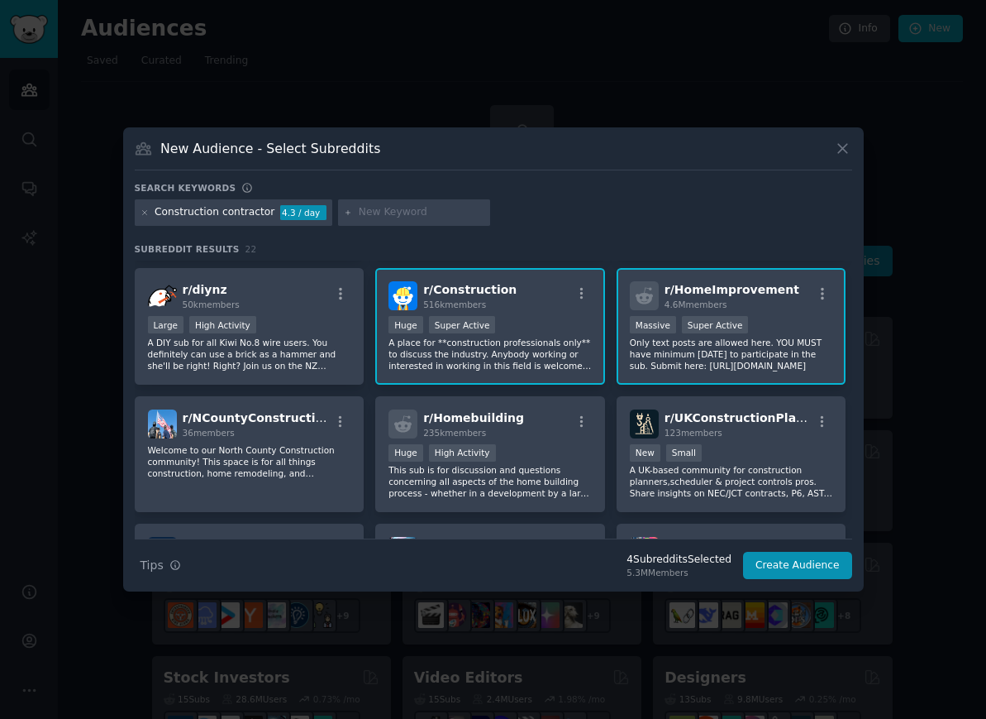
scroll to position [109, 0]
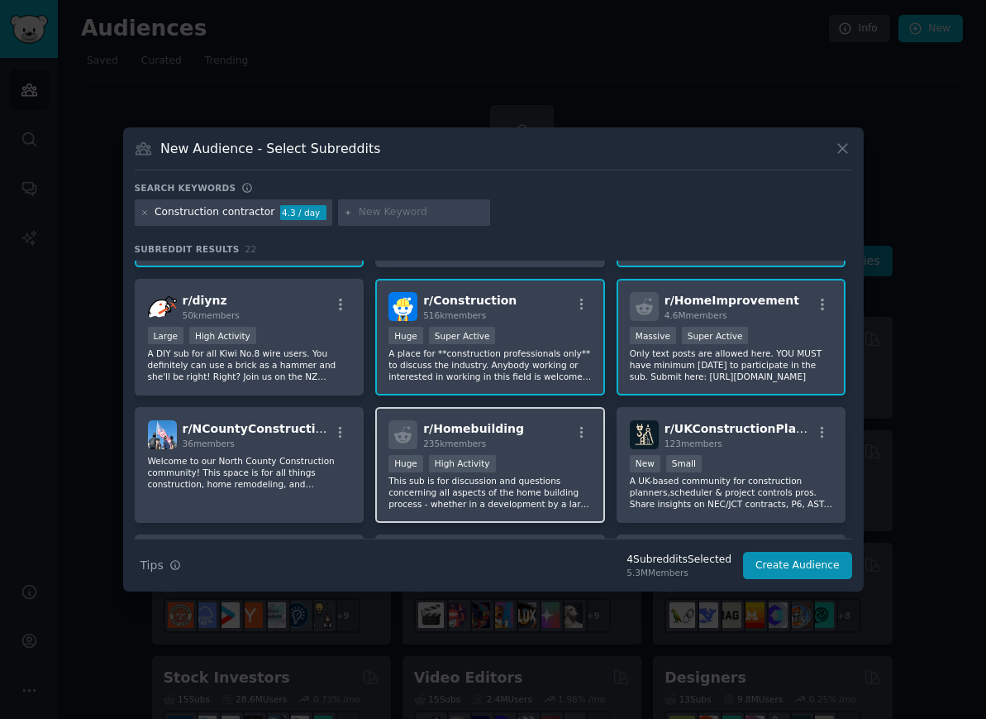
click at [545, 475] on div "Huge High Activity" at bounding box center [490, 465] width 203 height 21
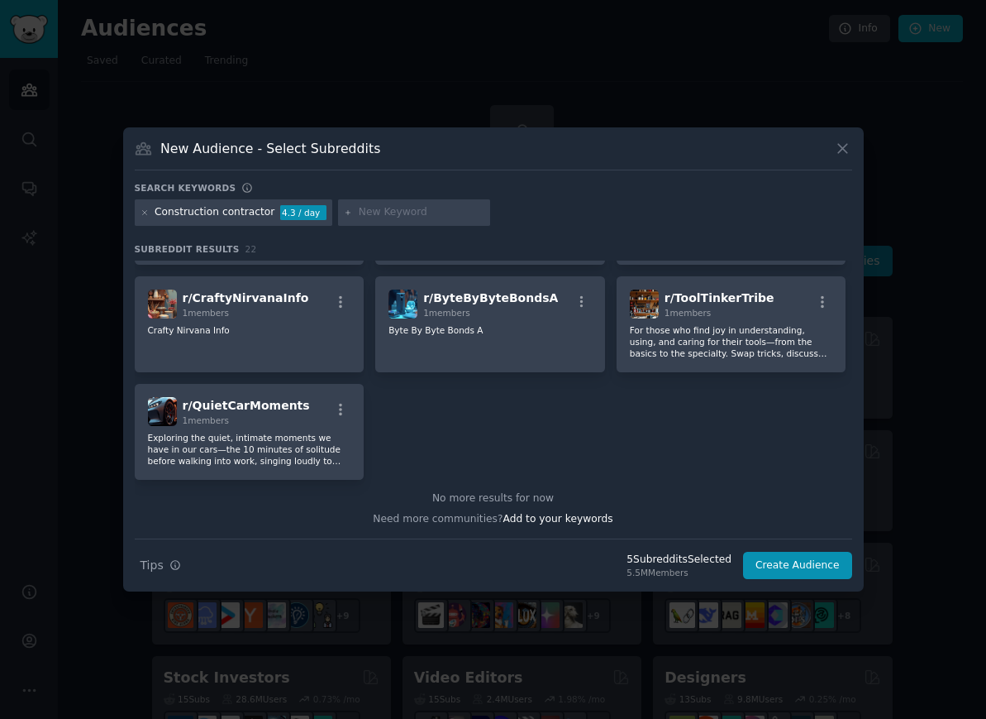
scroll to position [689, 0]
click at [433, 220] on input "text" at bounding box center [422, 212] width 126 height 15
type input "Hardscapers"
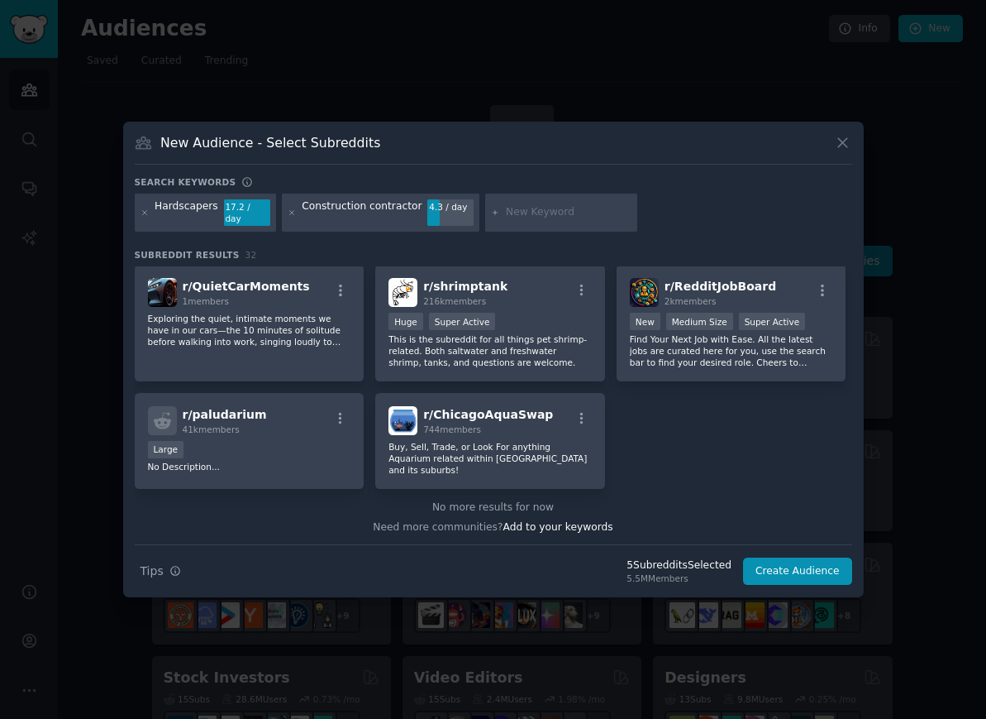
scroll to position [1069, 0]
type input "Tree service forestry"
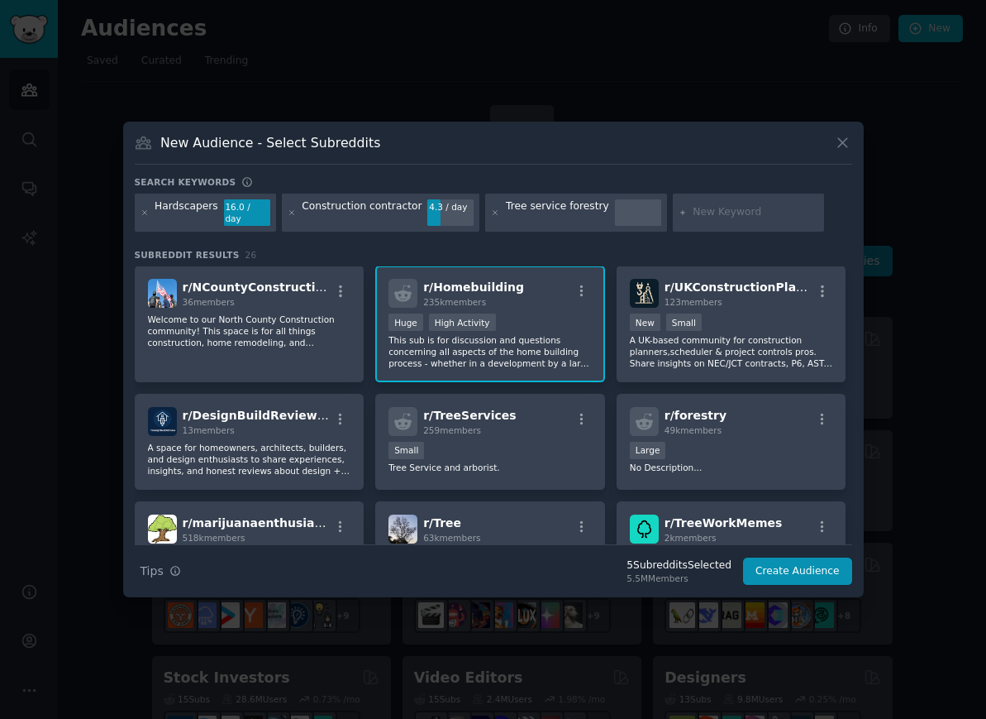
scroll to position [436, 0]
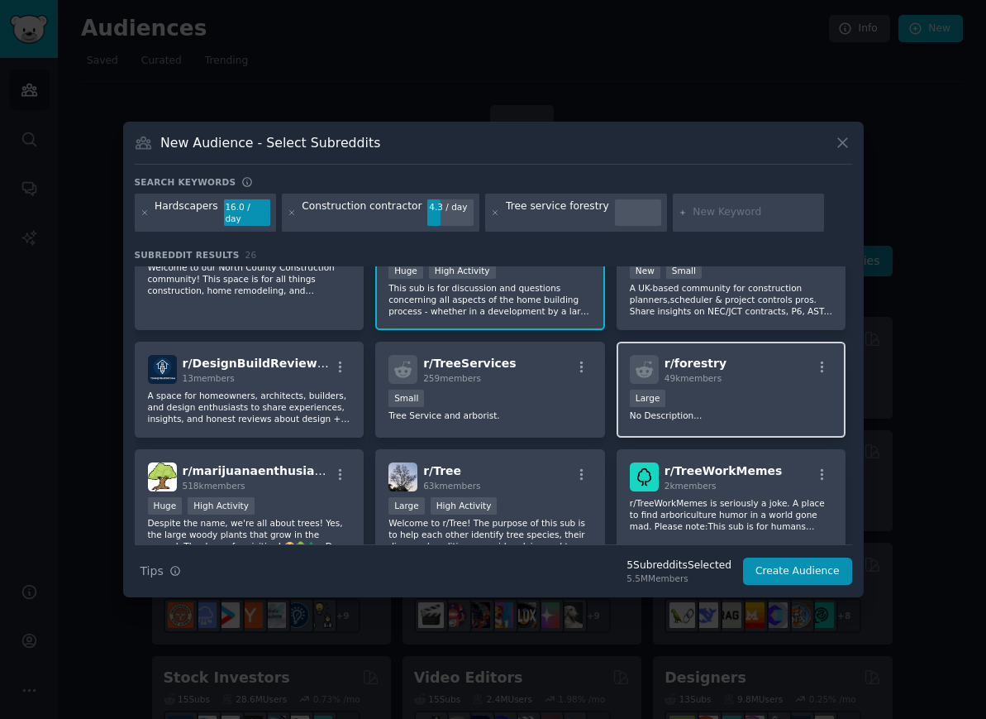
click at [757, 410] on div "Large" at bounding box center [731, 399] width 203 height 21
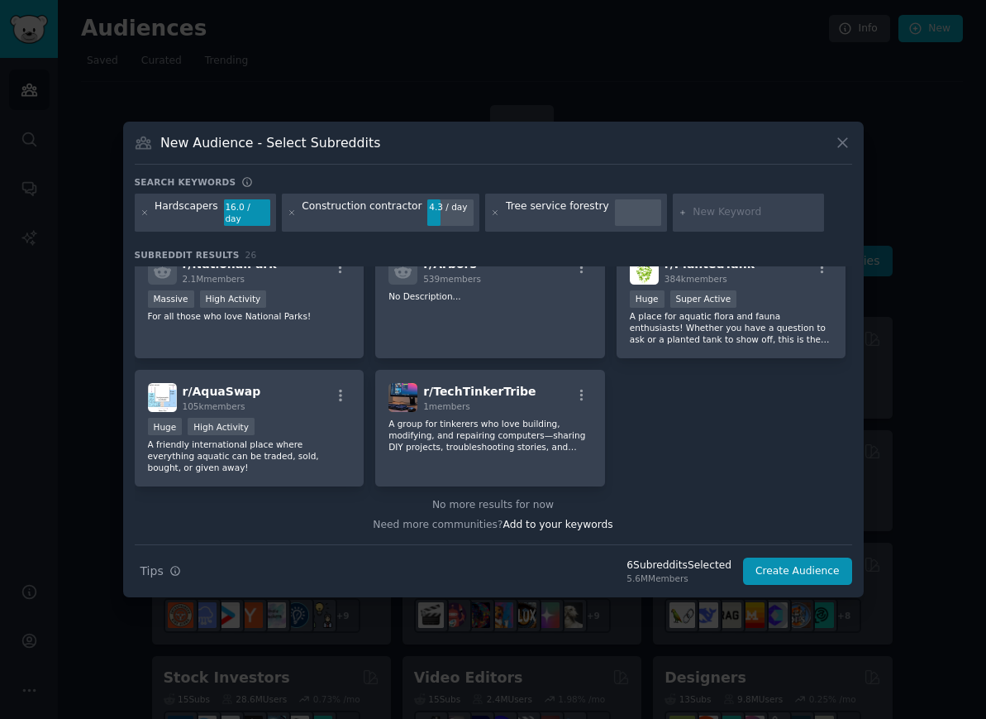
scroll to position [897, 0]
click at [734, 220] on input "text" at bounding box center [756, 212] width 126 height 15
type input "General contractor"
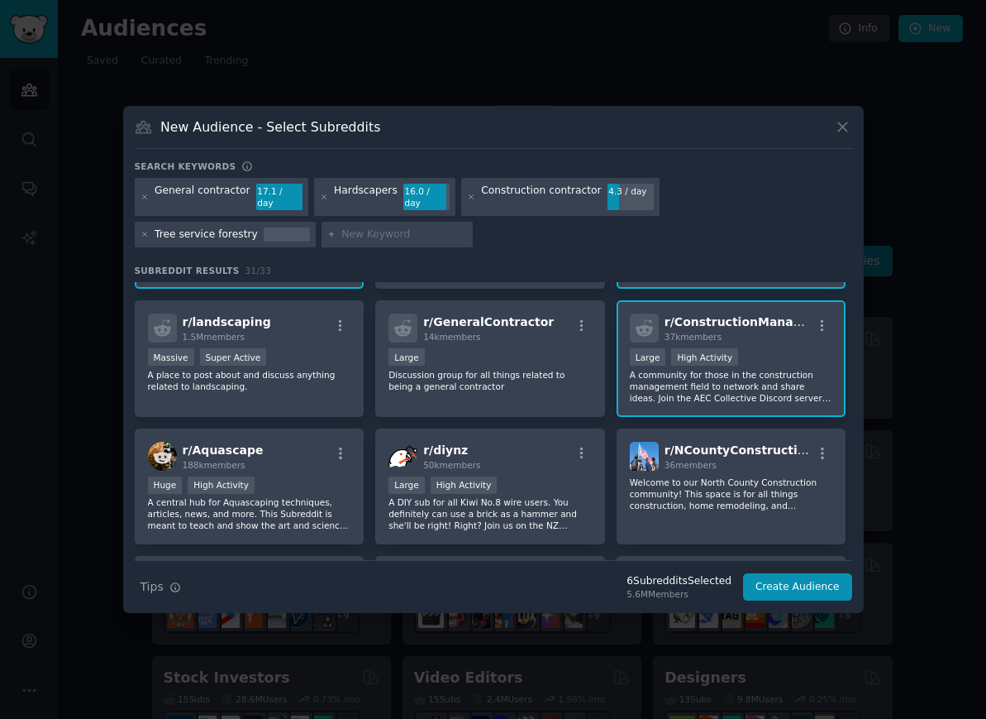
scroll to position [246, 0]
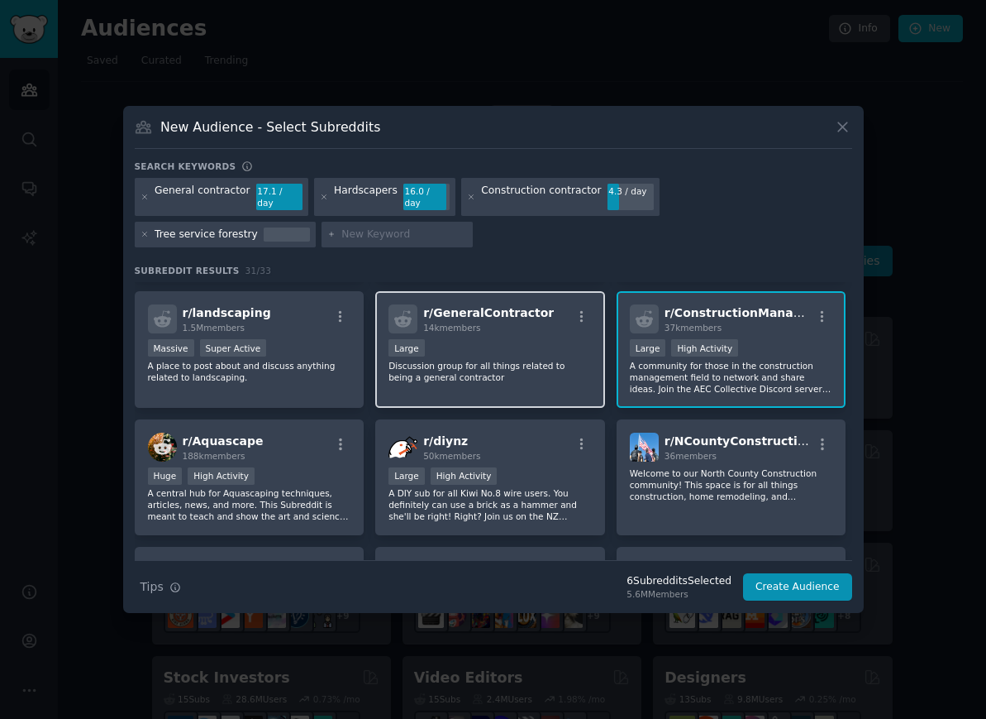
click at [520, 383] on p "Discussion group for all things related to being a general contractor" at bounding box center [490, 371] width 203 height 23
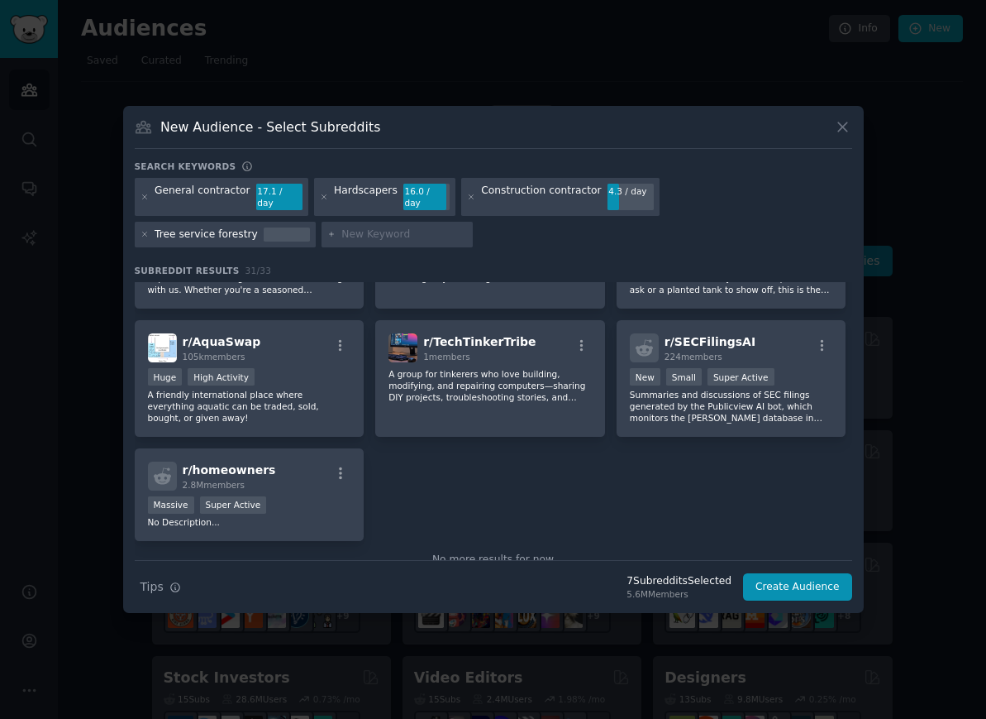
scroll to position [1100, 0]
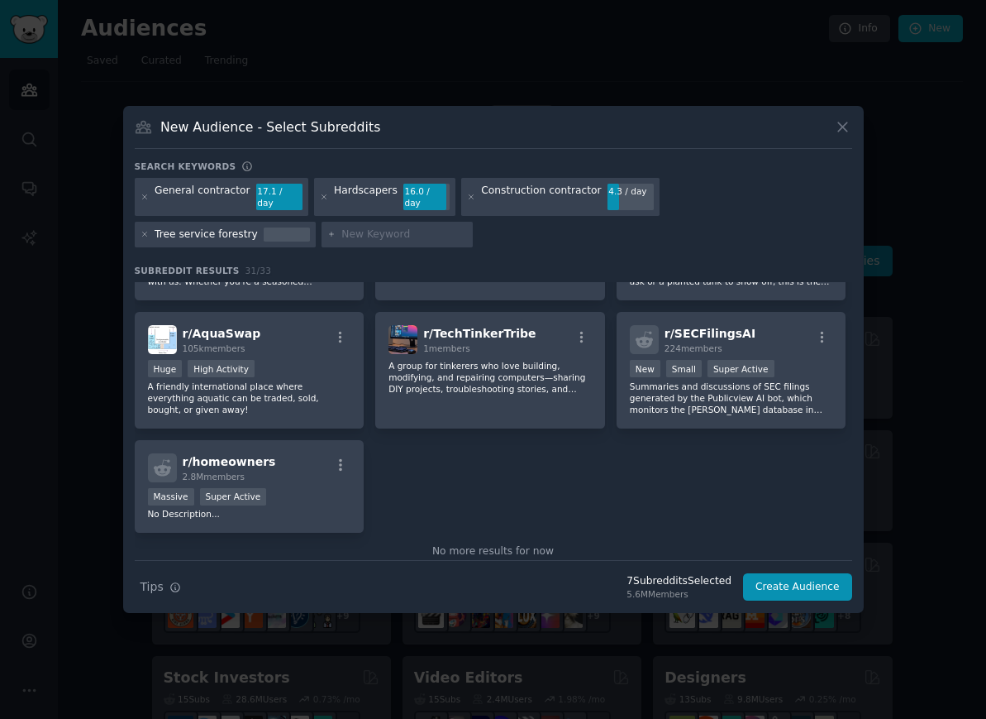
click at [342, 242] on input "text" at bounding box center [405, 234] width 126 height 15
type input "Farmer"
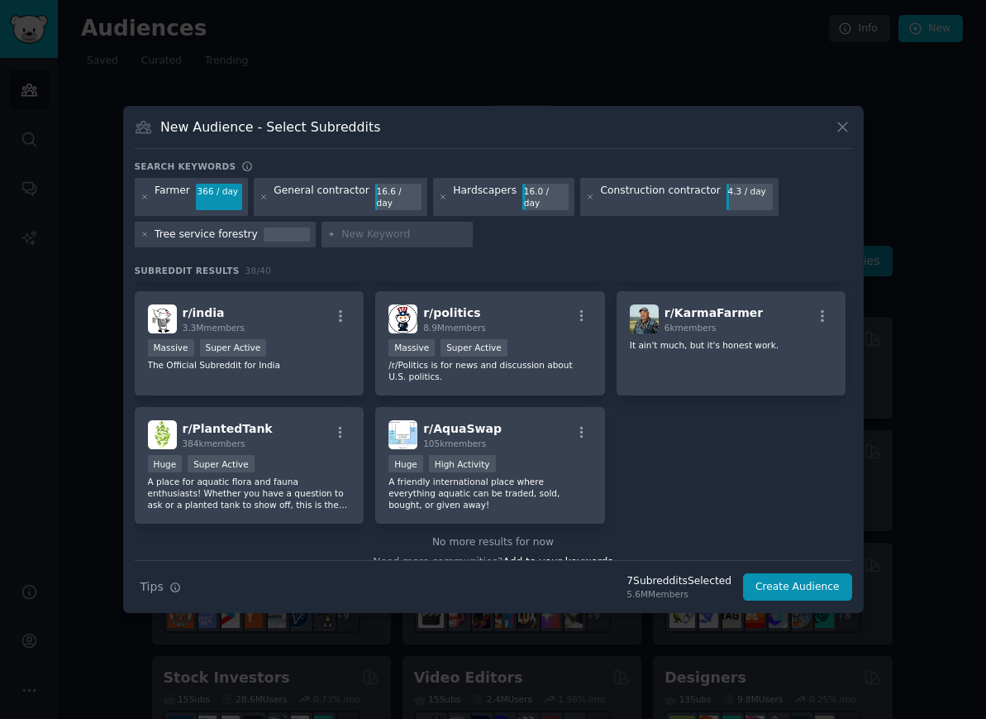
scroll to position [1374, 0]
type input "Handyman"
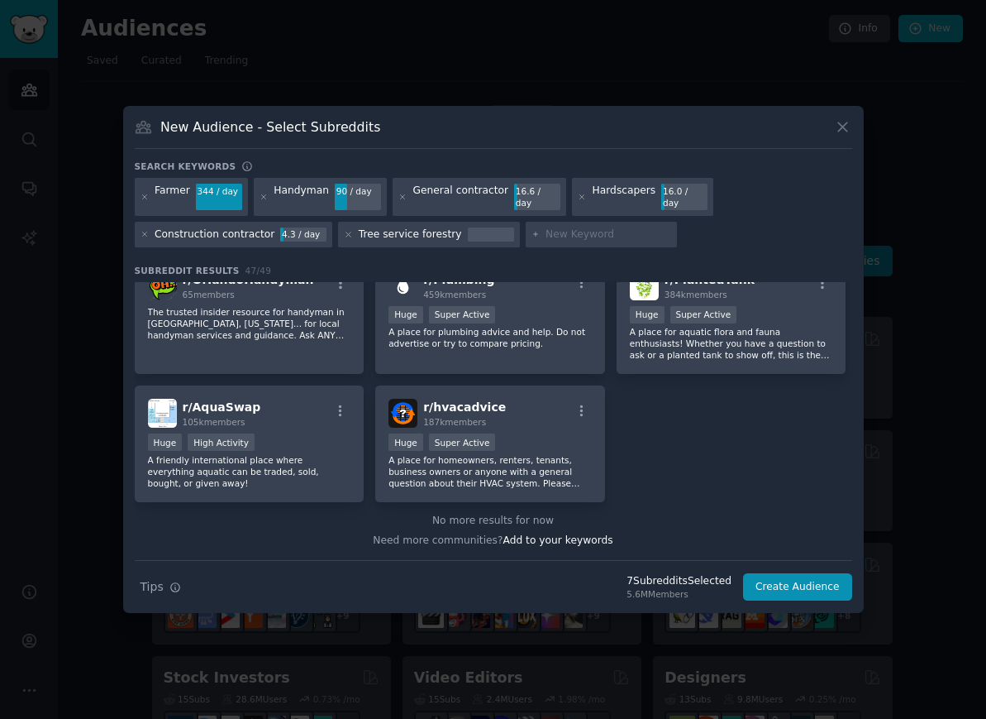
scroll to position [1757, 0]
click at [608, 227] on input "text" at bounding box center [609, 234] width 126 height 15
type input "Utility contraactor"
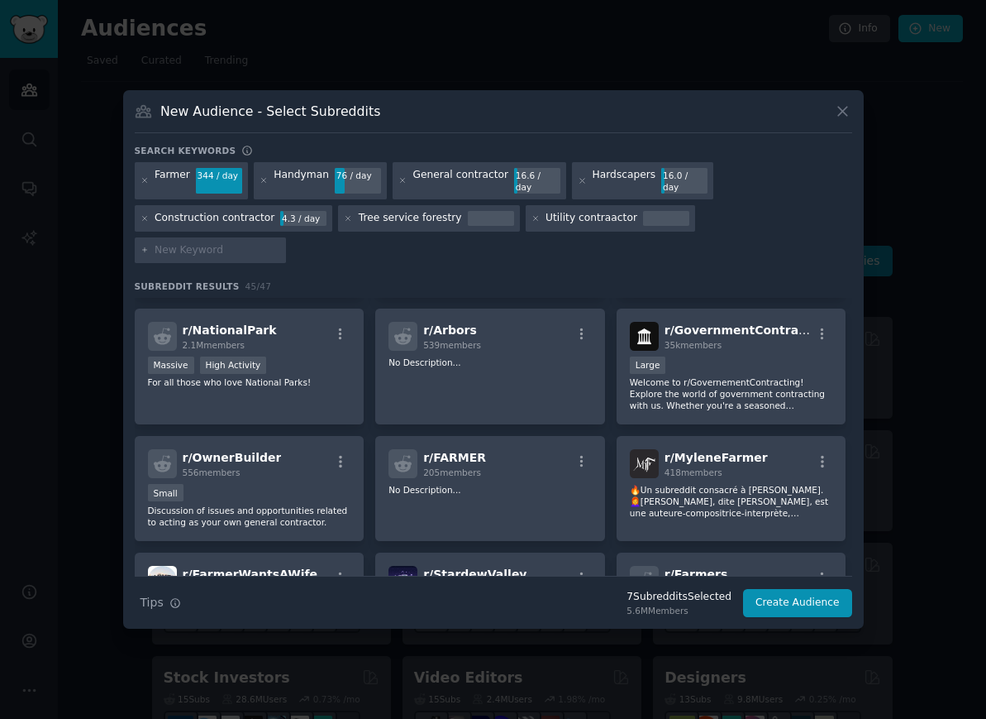
scroll to position [1020, 0]
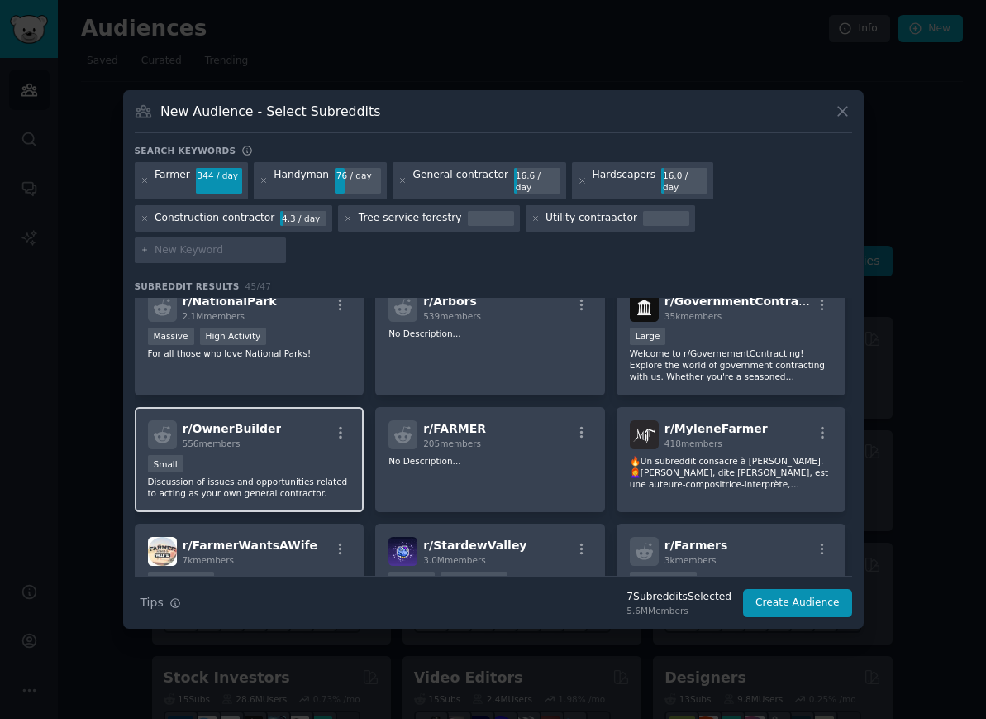
click at [258, 407] on div "r/ OwnerBuilder 556 members Small Discussion of issues and opportunities relate…" at bounding box center [250, 459] width 230 height 105
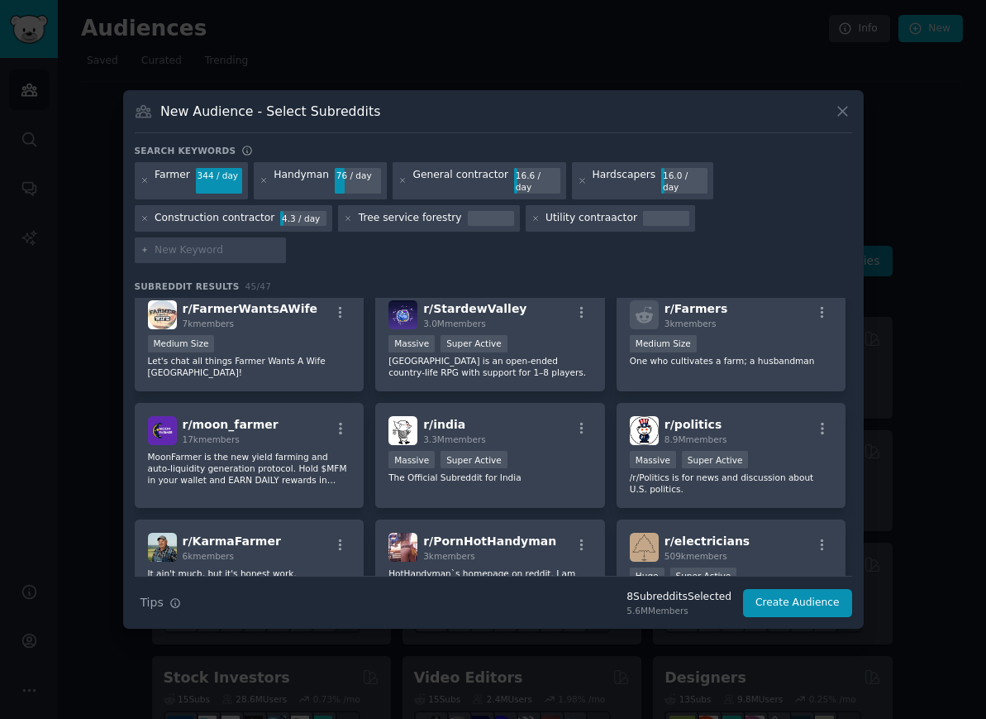
scroll to position [1258, 0]
click at [280, 243] on input "text" at bounding box center [218, 250] width 126 height 15
type input "Small excavation"
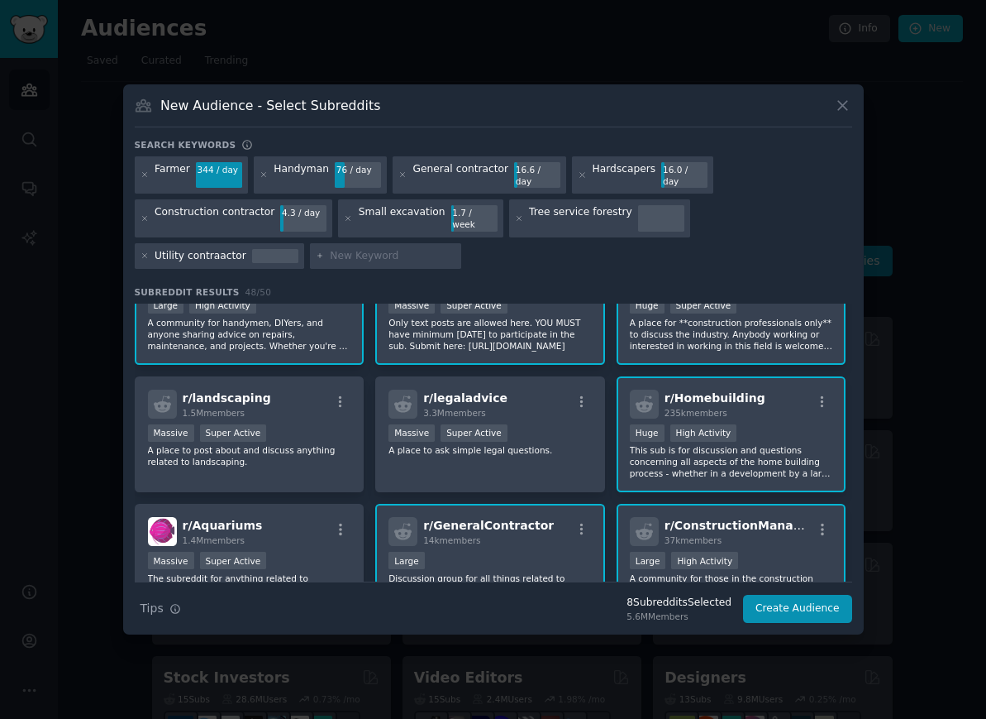
scroll to position [84, 0]
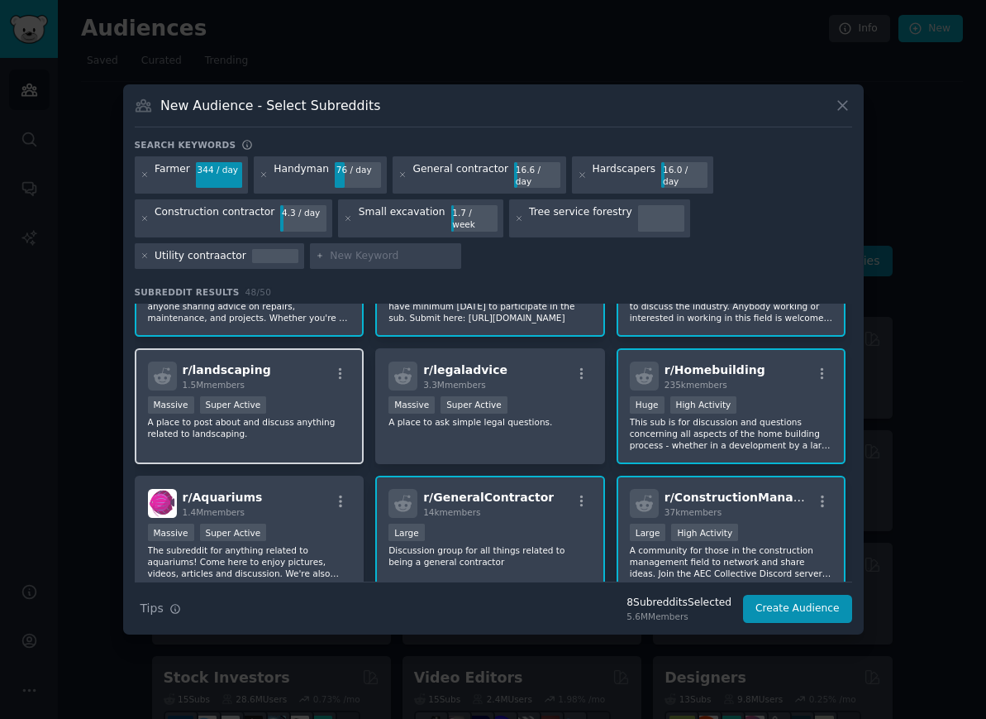
click at [303, 416] on p "A place to post about and discuss anything related to landscaping." at bounding box center [249, 427] width 203 height 23
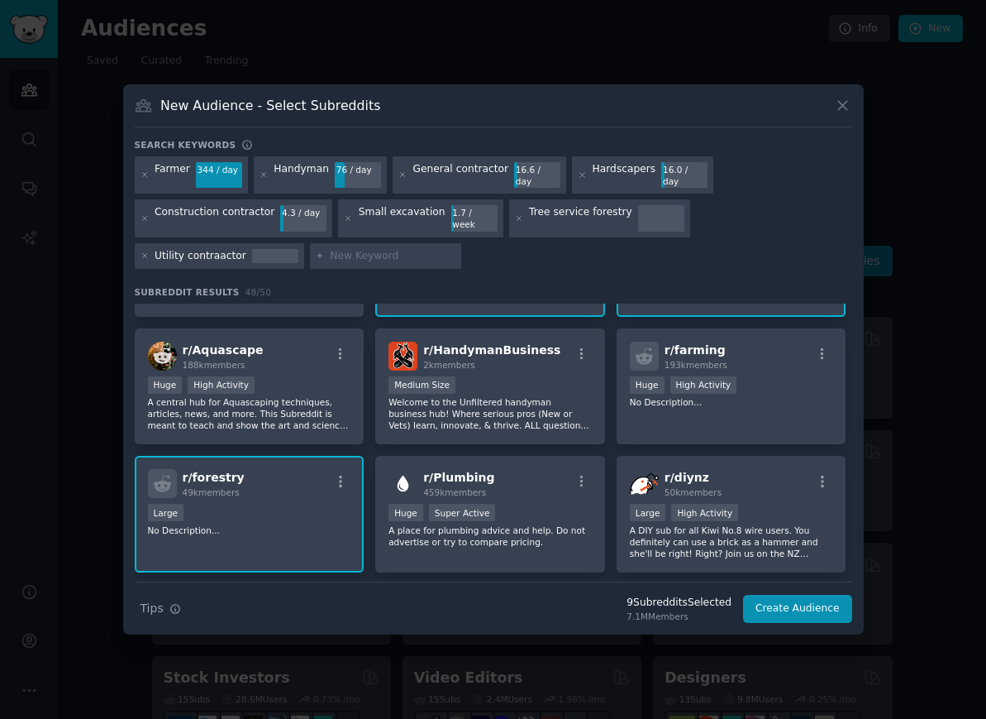
scroll to position [344, 0]
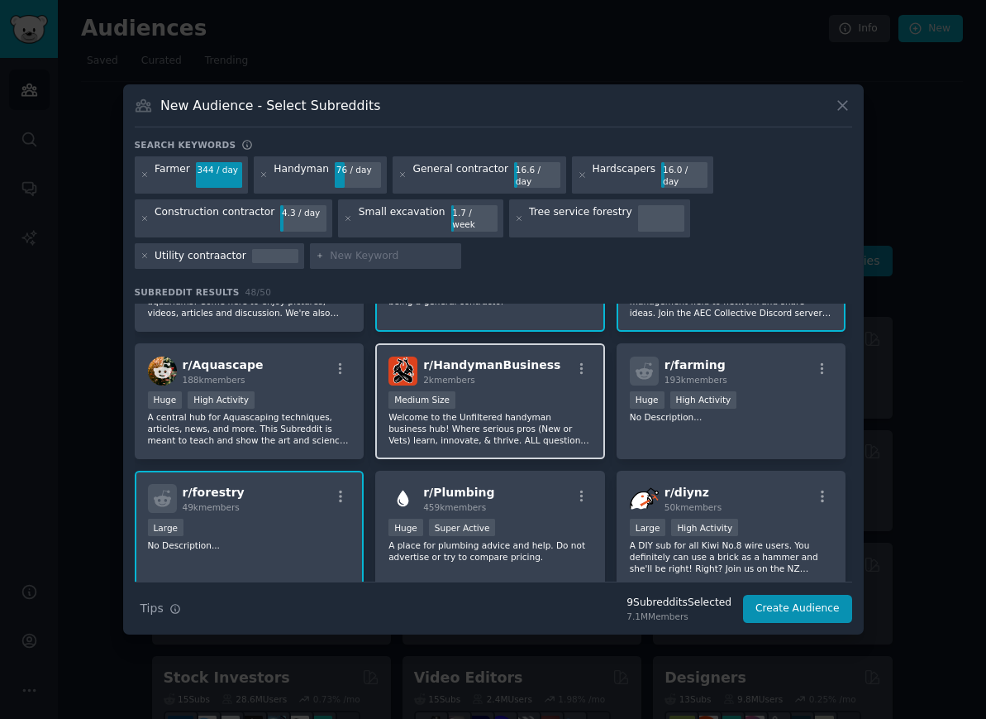
click at [551, 391] on div "Medium Size" at bounding box center [490, 401] width 203 height 21
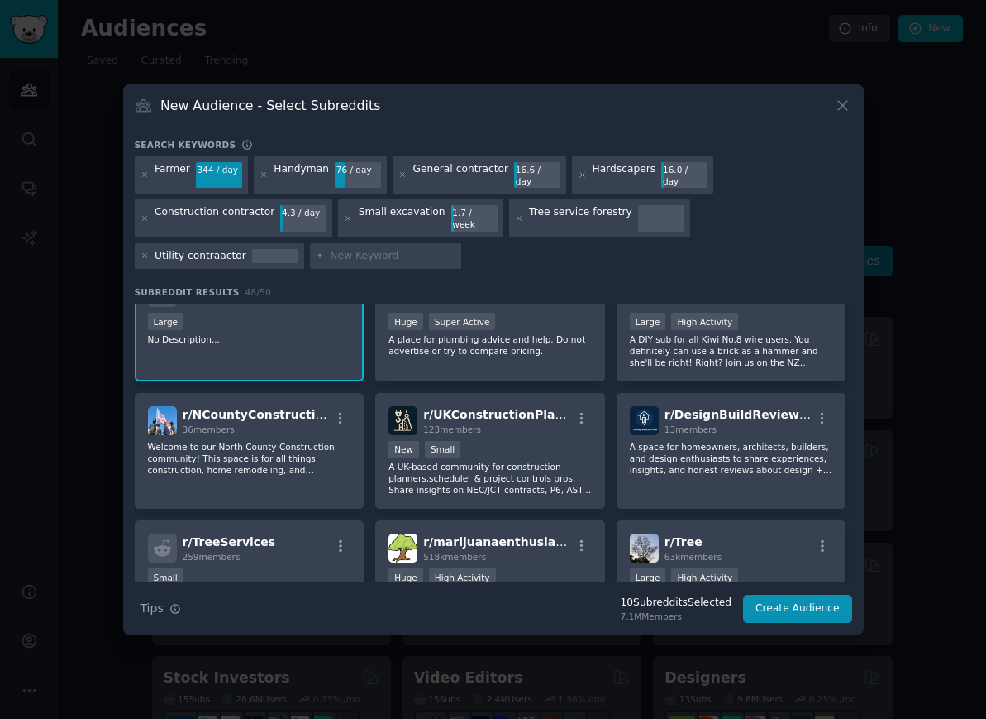
scroll to position [552, 0]
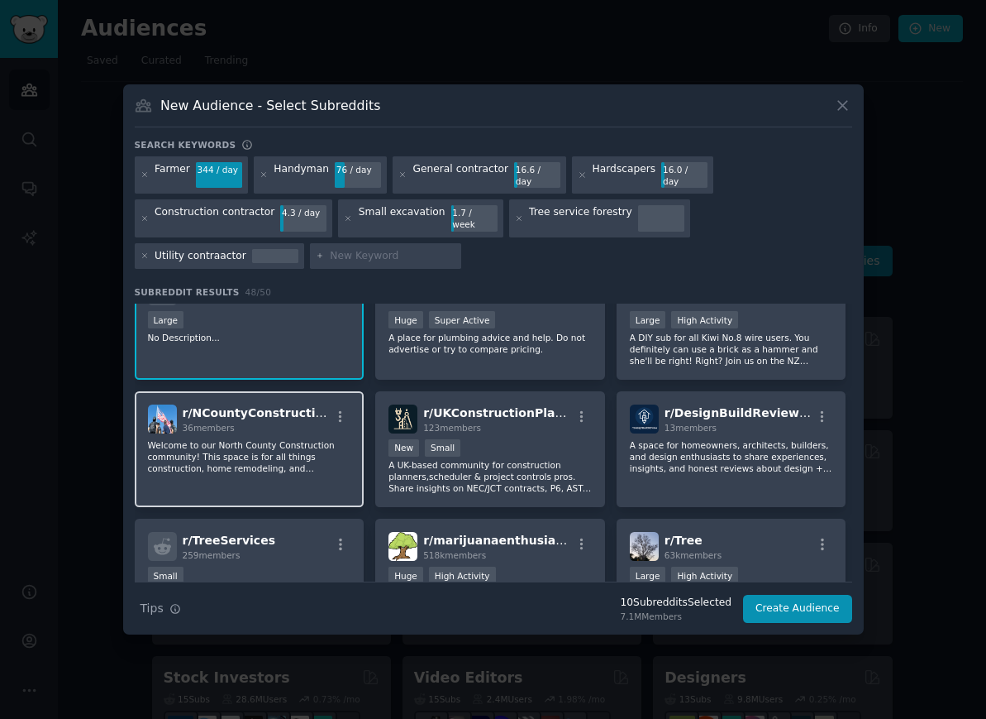
click at [301, 439] on p "Welcome to our North County Construction community! This space is for all thing…" at bounding box center [249, 456] width 203 height 35
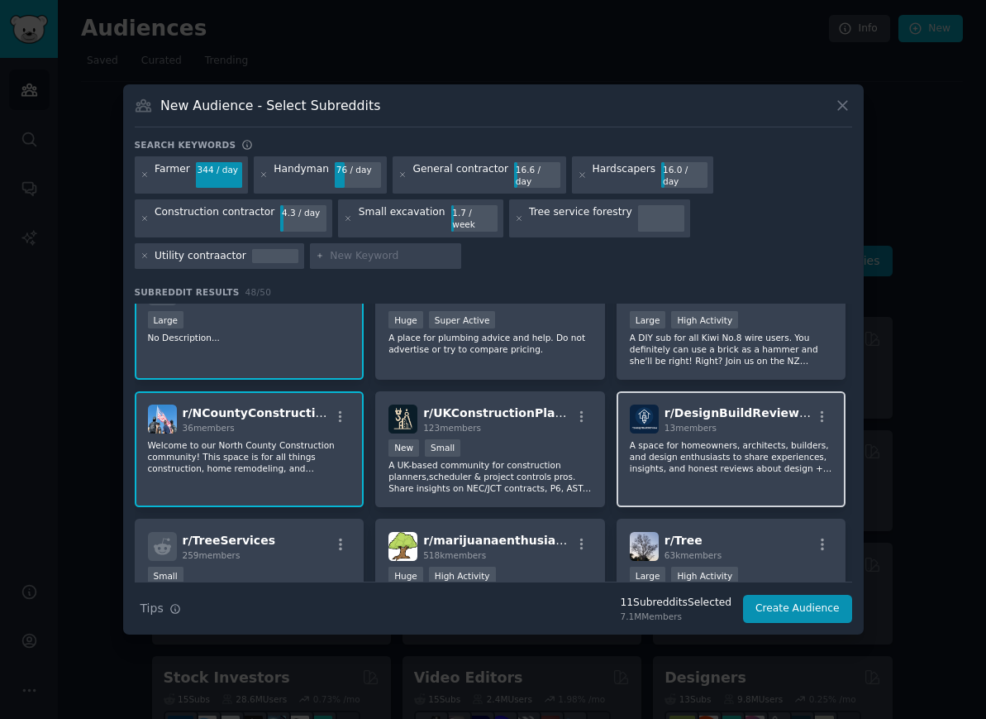
click at [776, 439] on p "A space for homeowners, architects, builders, and design enthusiasts to share e…" at bounding box center [731, 456] width 203 height 35
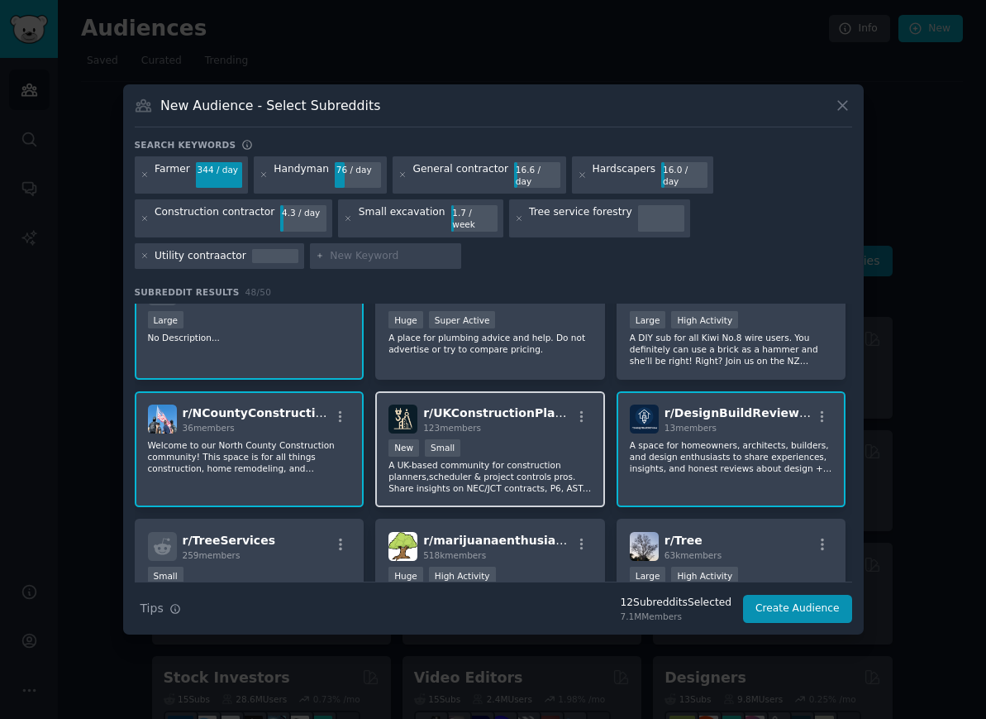
click at [566, 400] on div "r/ UKConstructionPlanner 123 members New Small A [DEMOGRAPHIC_DATA] community f…" at bounding box center [490, 449] width 230 height 117
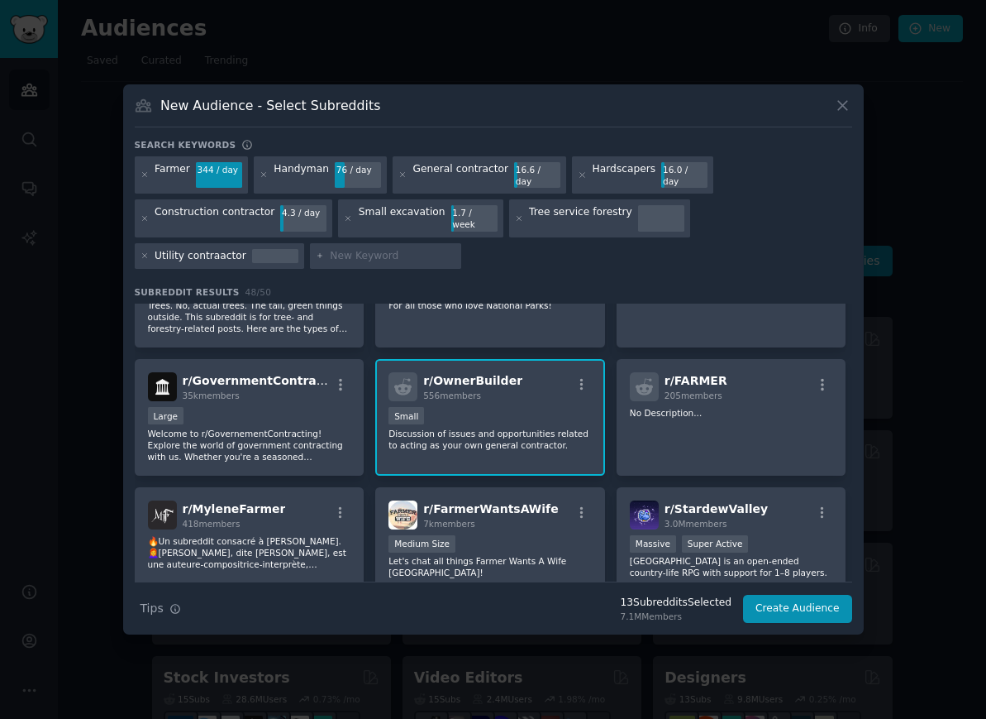
scroll to position [1076, 0]
click at [330, 249] on input "text" at bounding box center [393, 256] width 126 height 15
type input "Sunbelt"
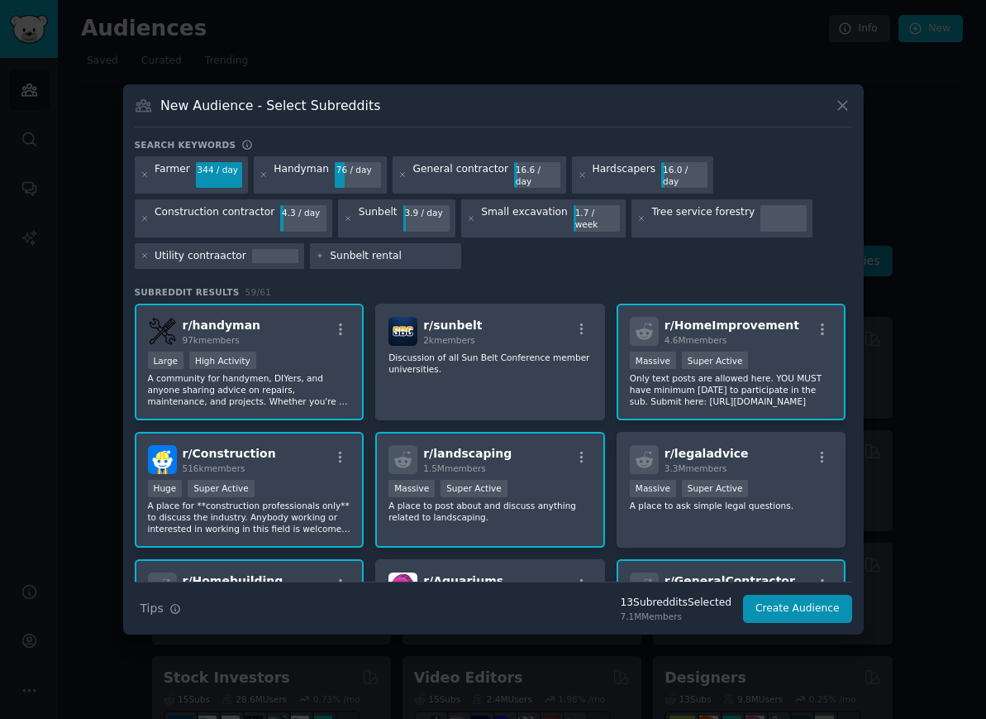
type input "Sunbelt rentals"
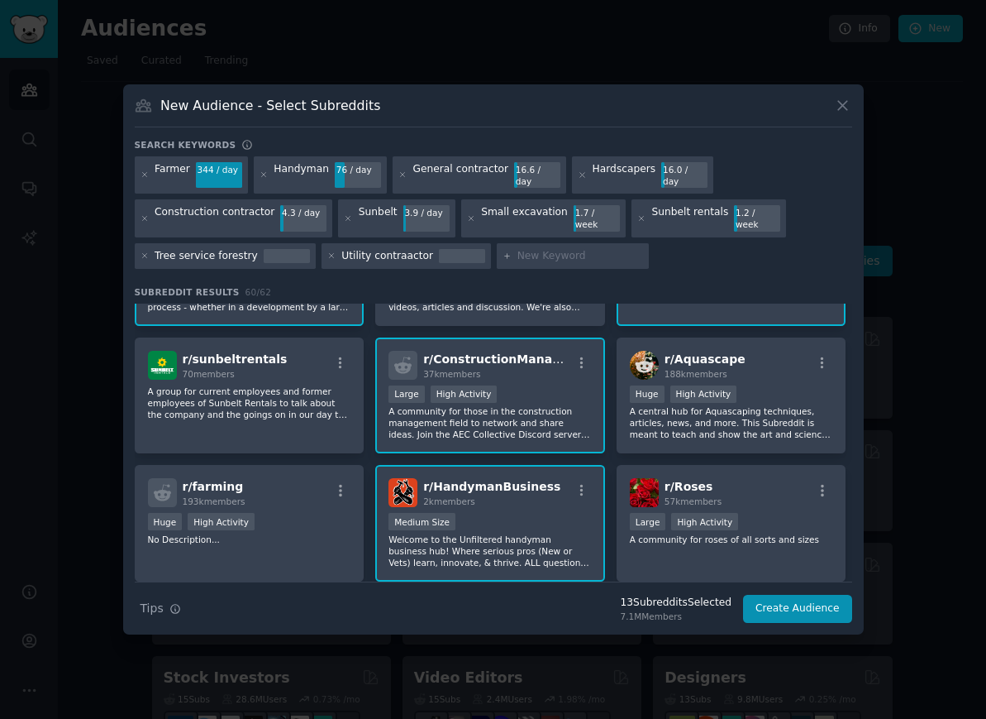
scroll to position [342, 0]
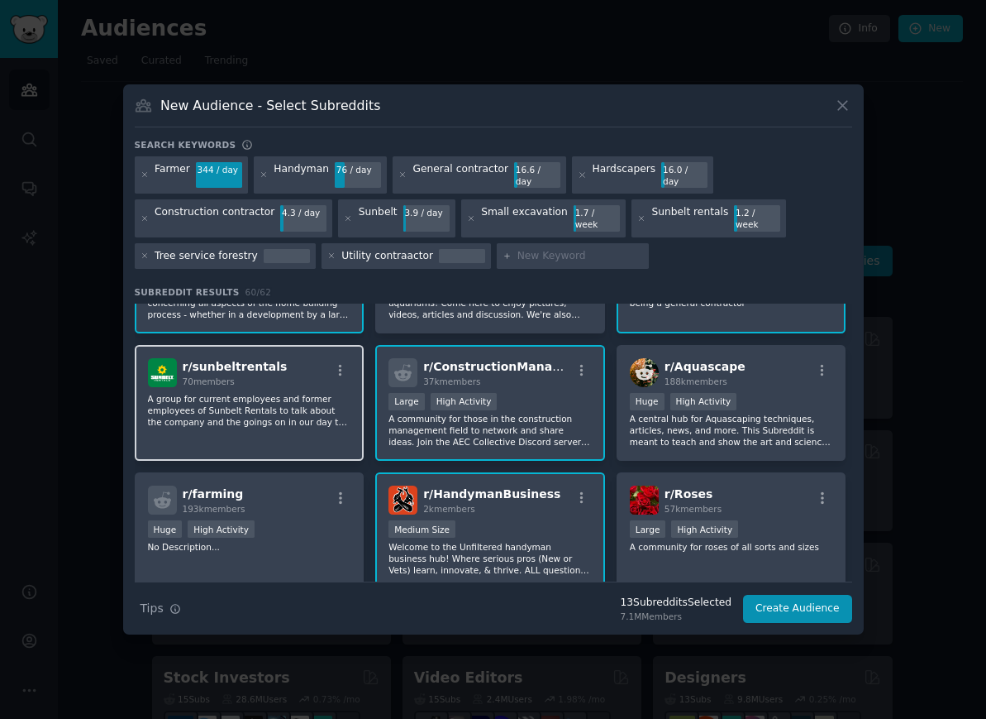
click at [281, 393] on p "A group for current employees and former employees of Sunbelt Rentals to talk a…" at bounding box center [249, 410] width 203 height 35
click at [563, 249] on input "text" at bounding box center [581, 256] width 126 height 15
type input "United rentals"
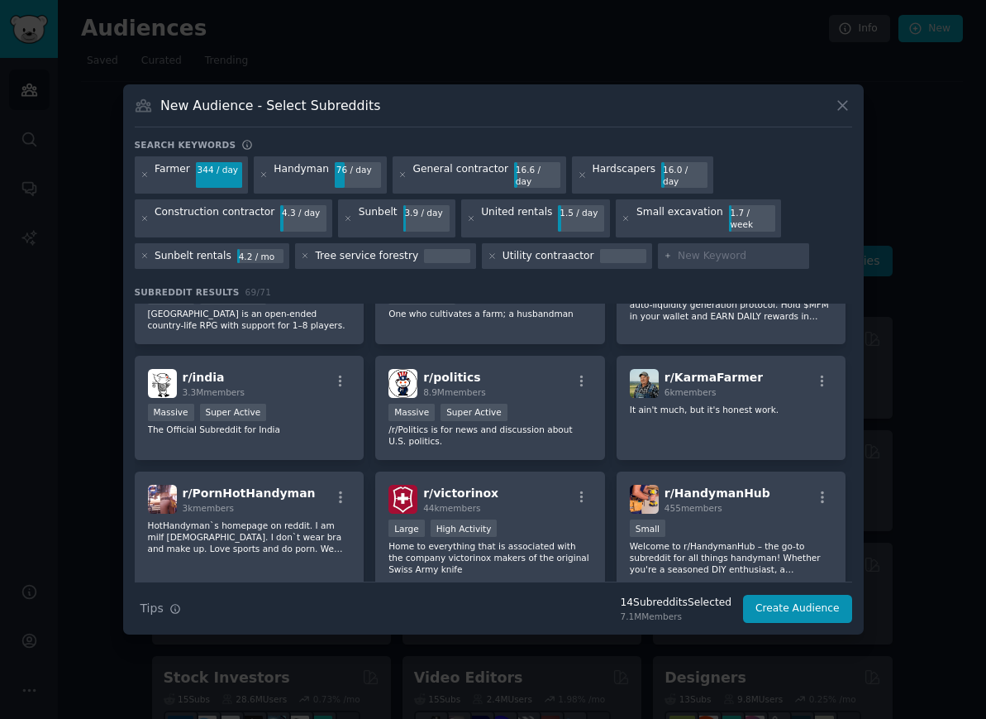
scroll to position [1831, 0]
click at [728, 249] on input "text" at bounding box center [741, 256] width 126 height 15
type input "Home Depot rentals"
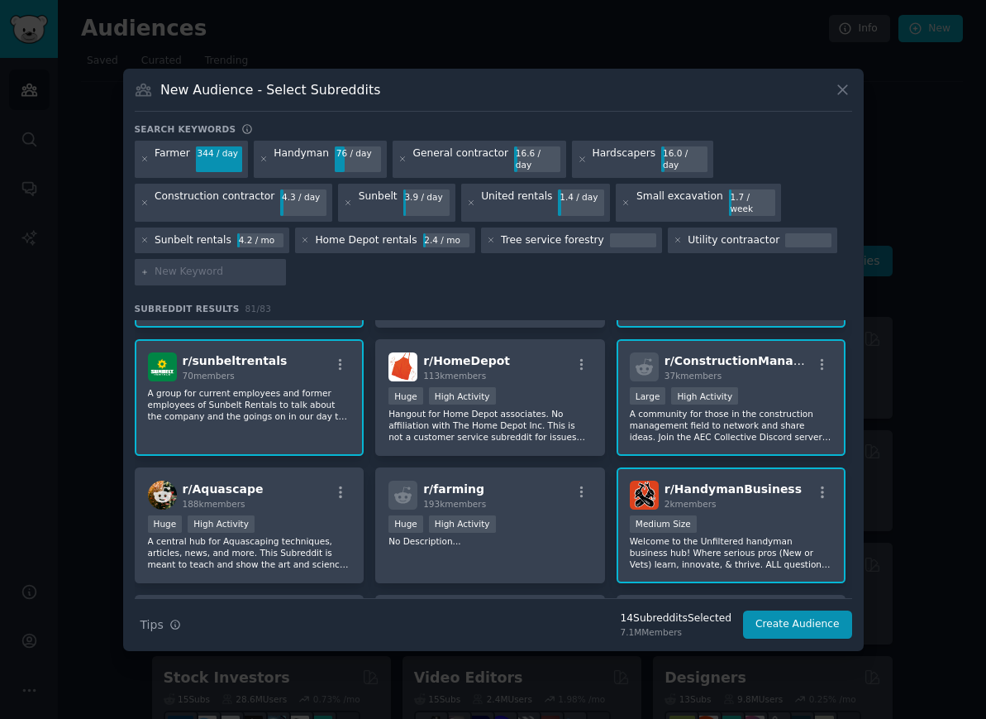
scroll to position [365, 0]
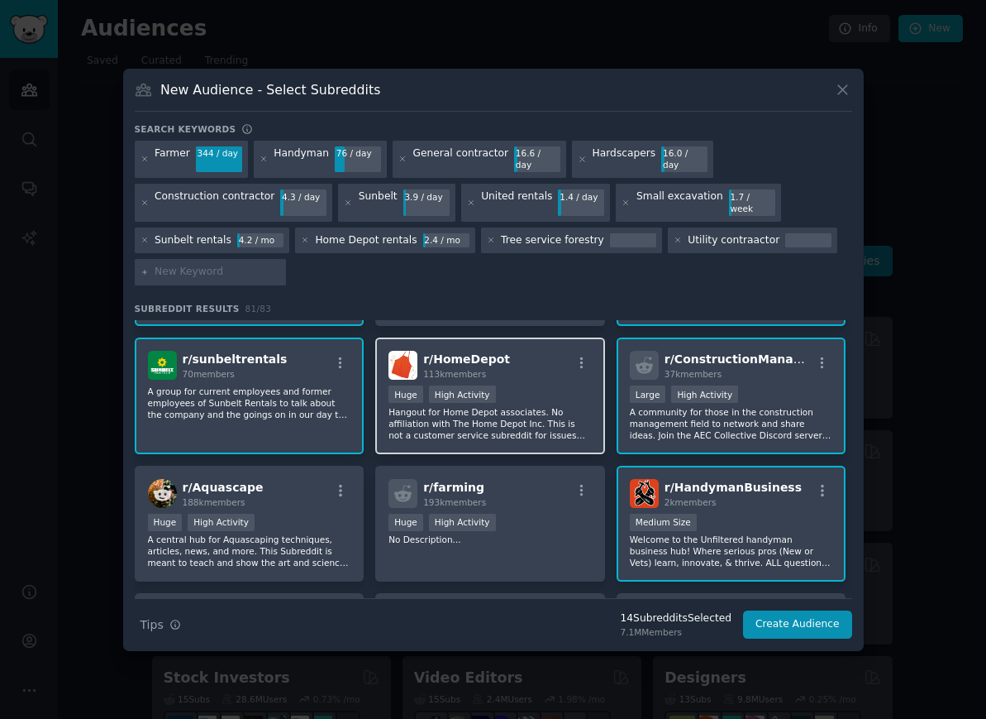
click at [542, 385] on div "Huge High Activity" at bounding box center [490, 395] width 203 height 21
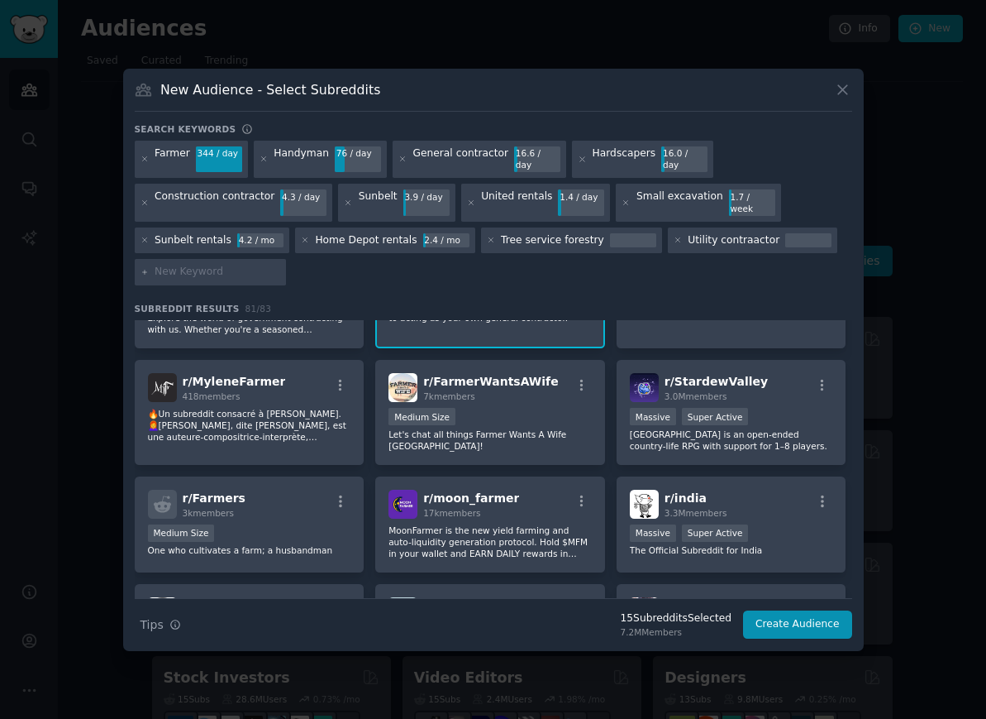
scroll to position [1708, 0]
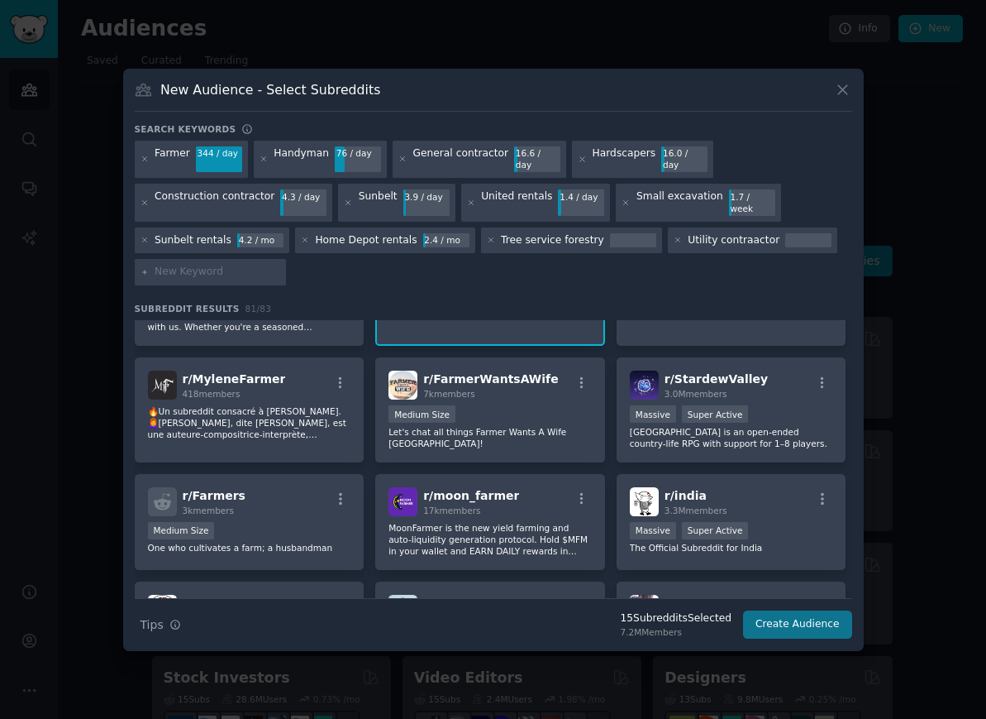
click at [800, 610] on button "Create Audience" at bounding box center [797, 624] width 109 height 28
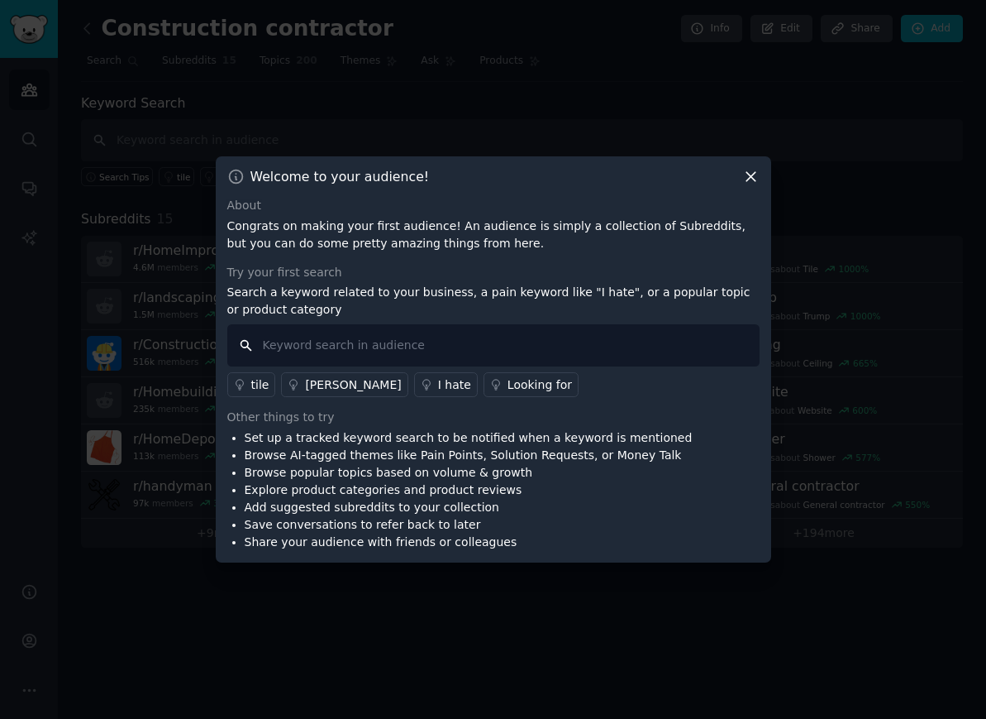
click at [544, 366] on input "text" at bounding box center [493, 345] width 533 height 42
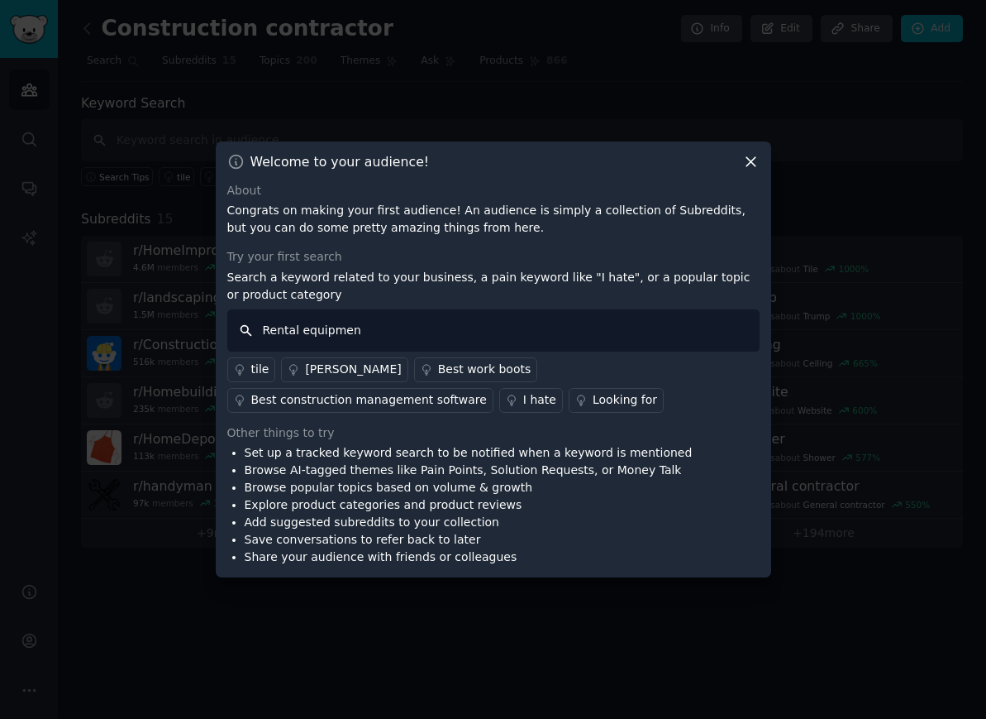
type input "Rental equipment"
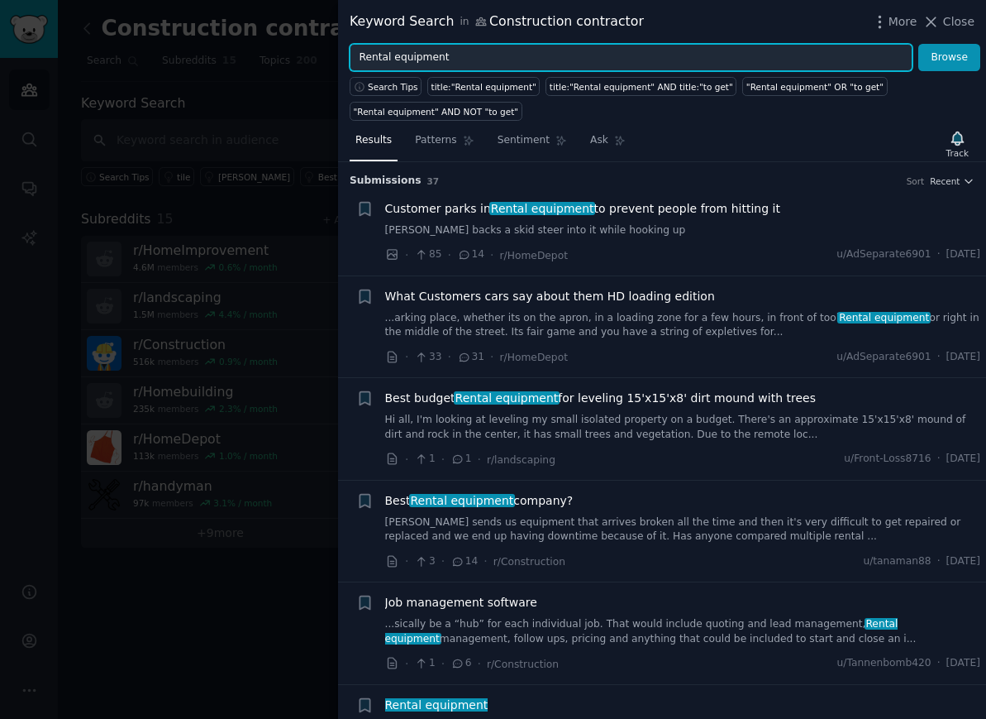
click at [701, 55] on input "Rental equipment" at bounding box center [631, 58] width 563 height 28
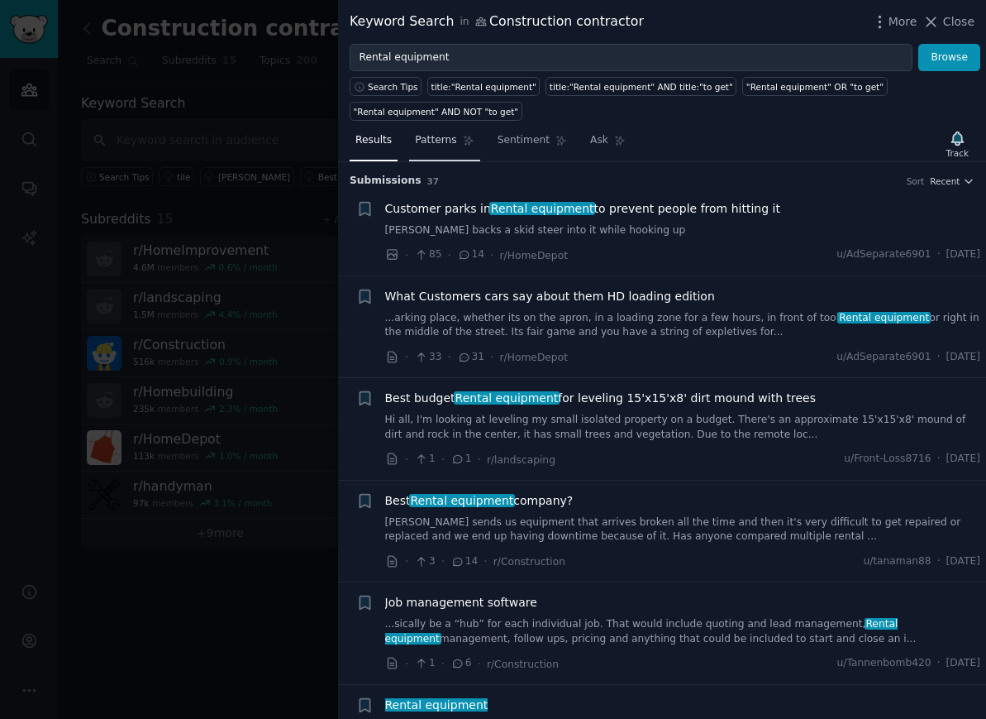
click at [432, 139] on span "Patterns" at bounding box center [435, 140] width 41 height 15
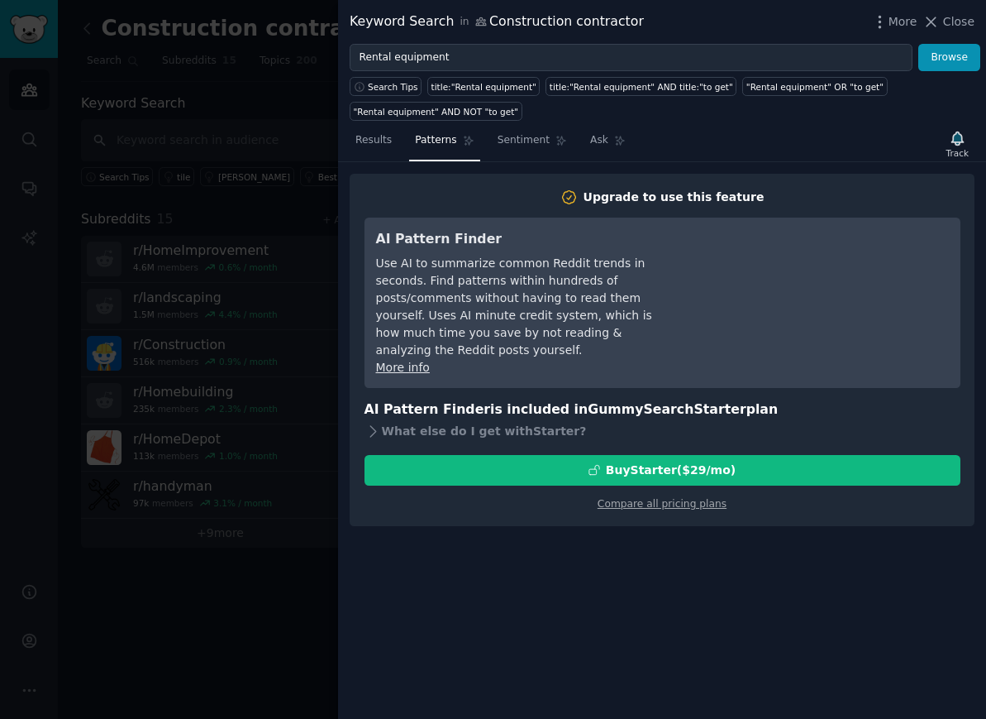
click at [27, 94] on div at bounding box center [493, 359] width 986 height 719
